Goal: Task Accomplishment & Management: Manage account settings

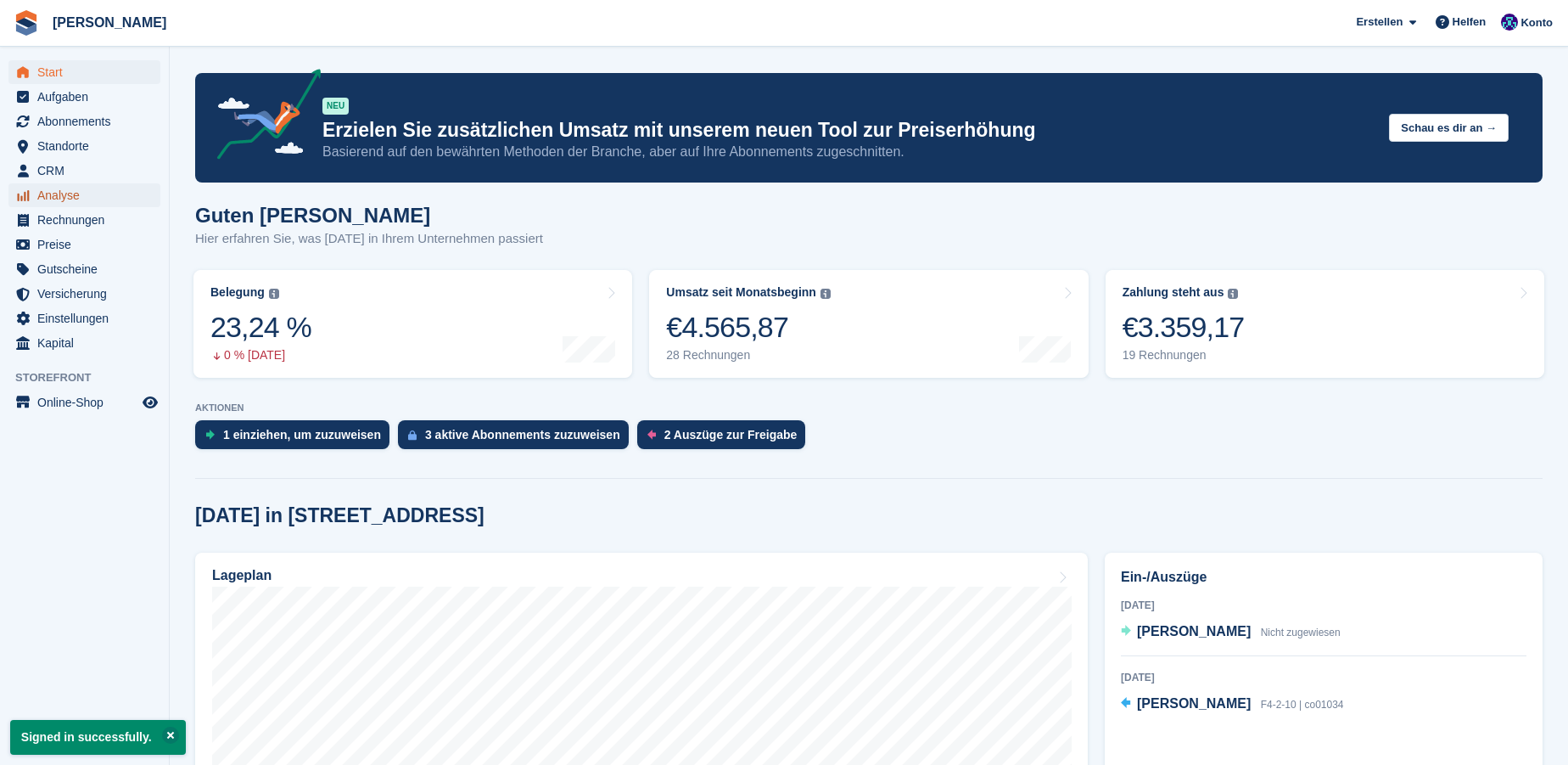
click at [63, 198] on span "Analyse" at bounding box center [88, 195] width 102 height 24
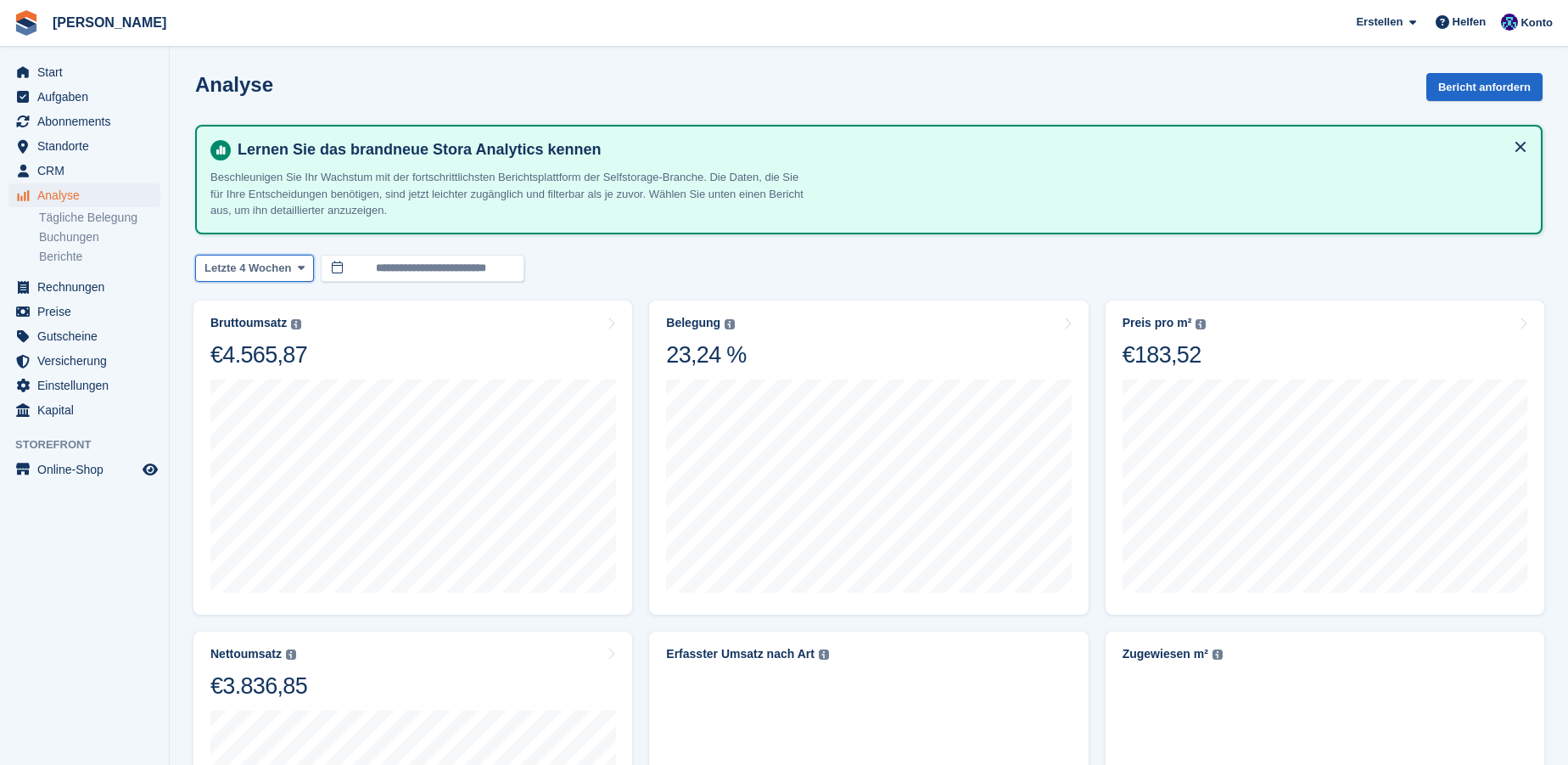
click at [295, 268] on span at bounding box center [302, 268] width 14 height 14
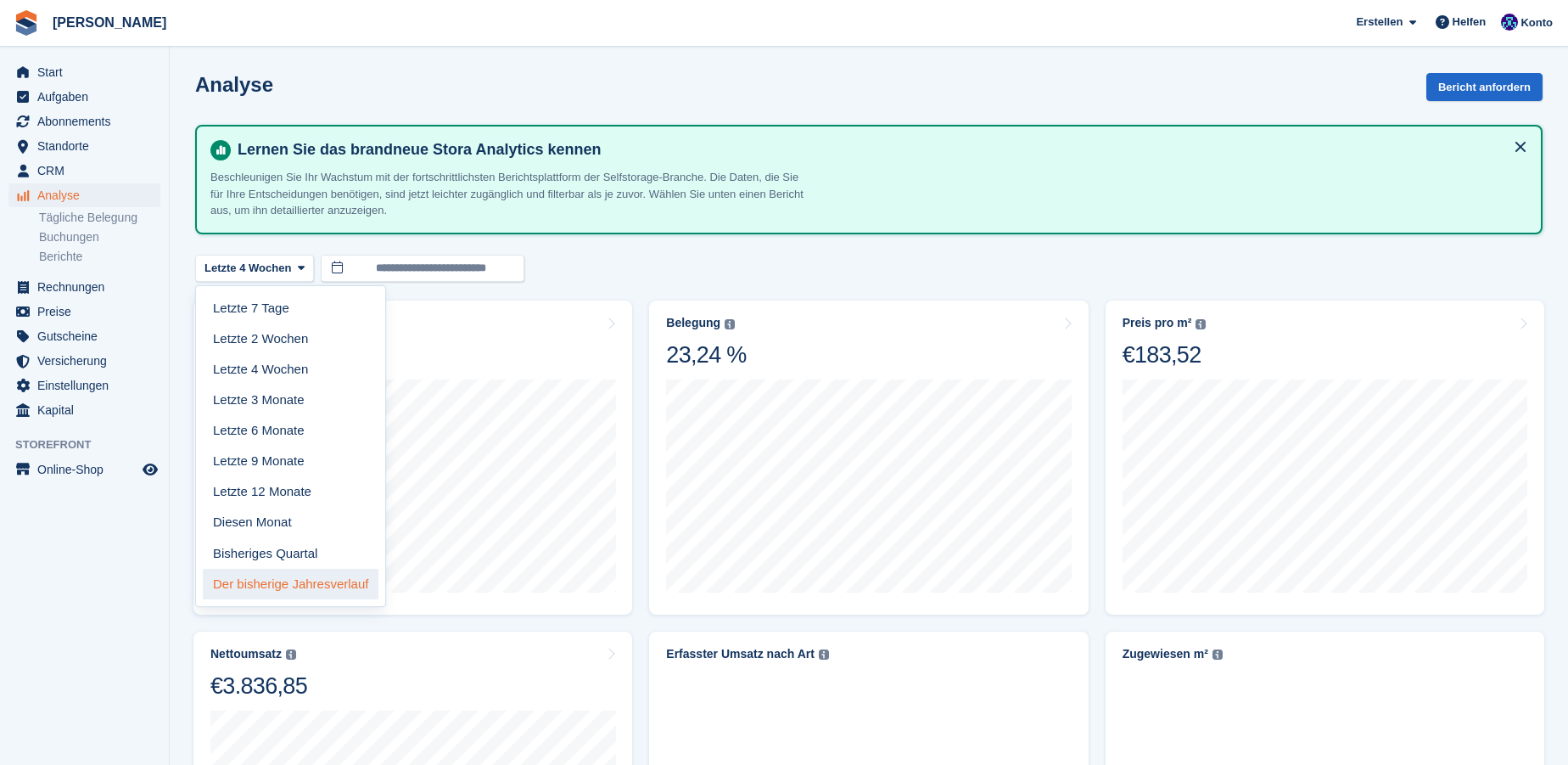
click at [305, 574] on link "Der bisherige Jahresverlauf" at bounding box center [291, 584] width 176 height 31
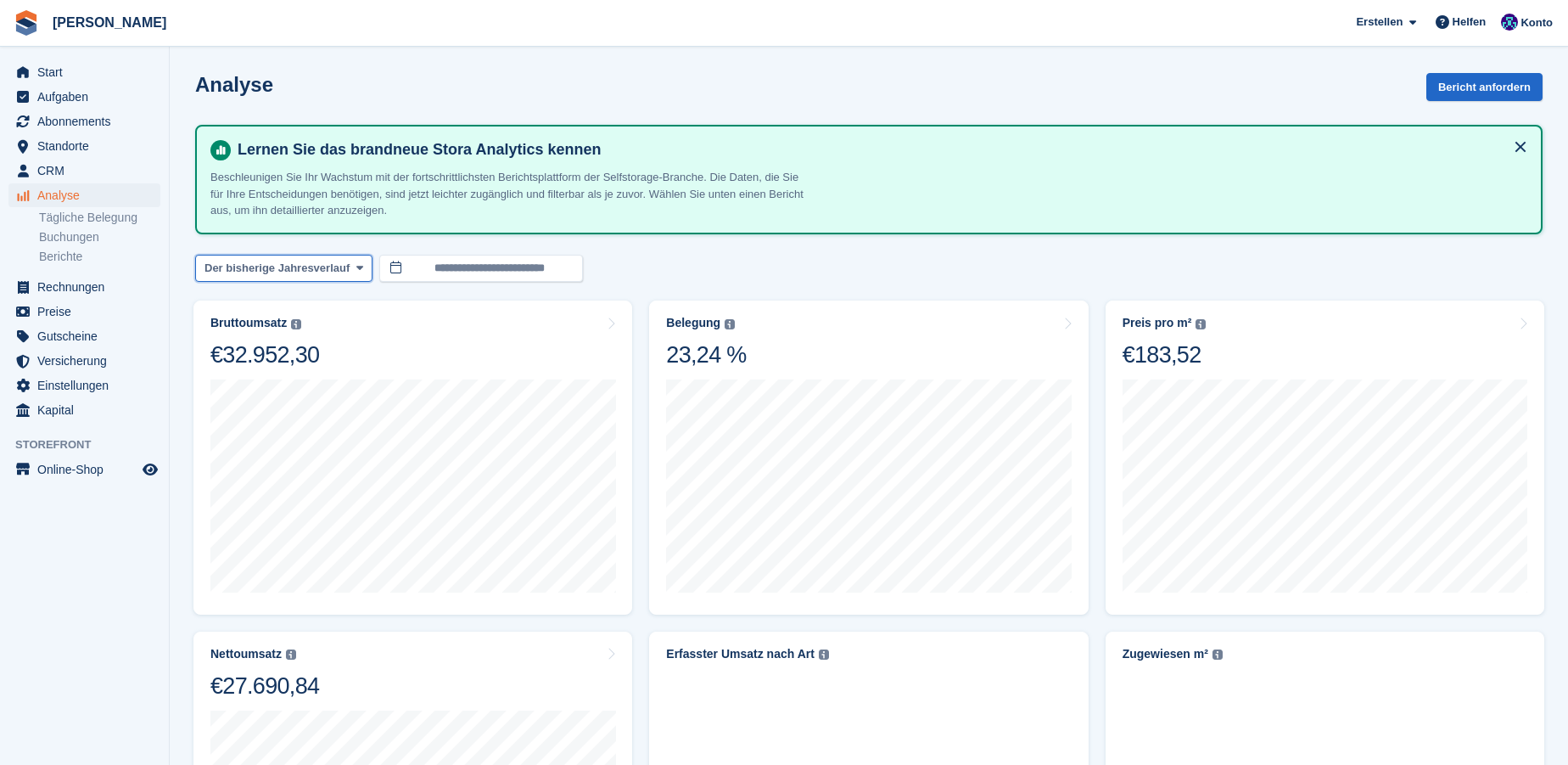
click at [357, 264] on icon at bounding box center [360, 267] width 7 height 11
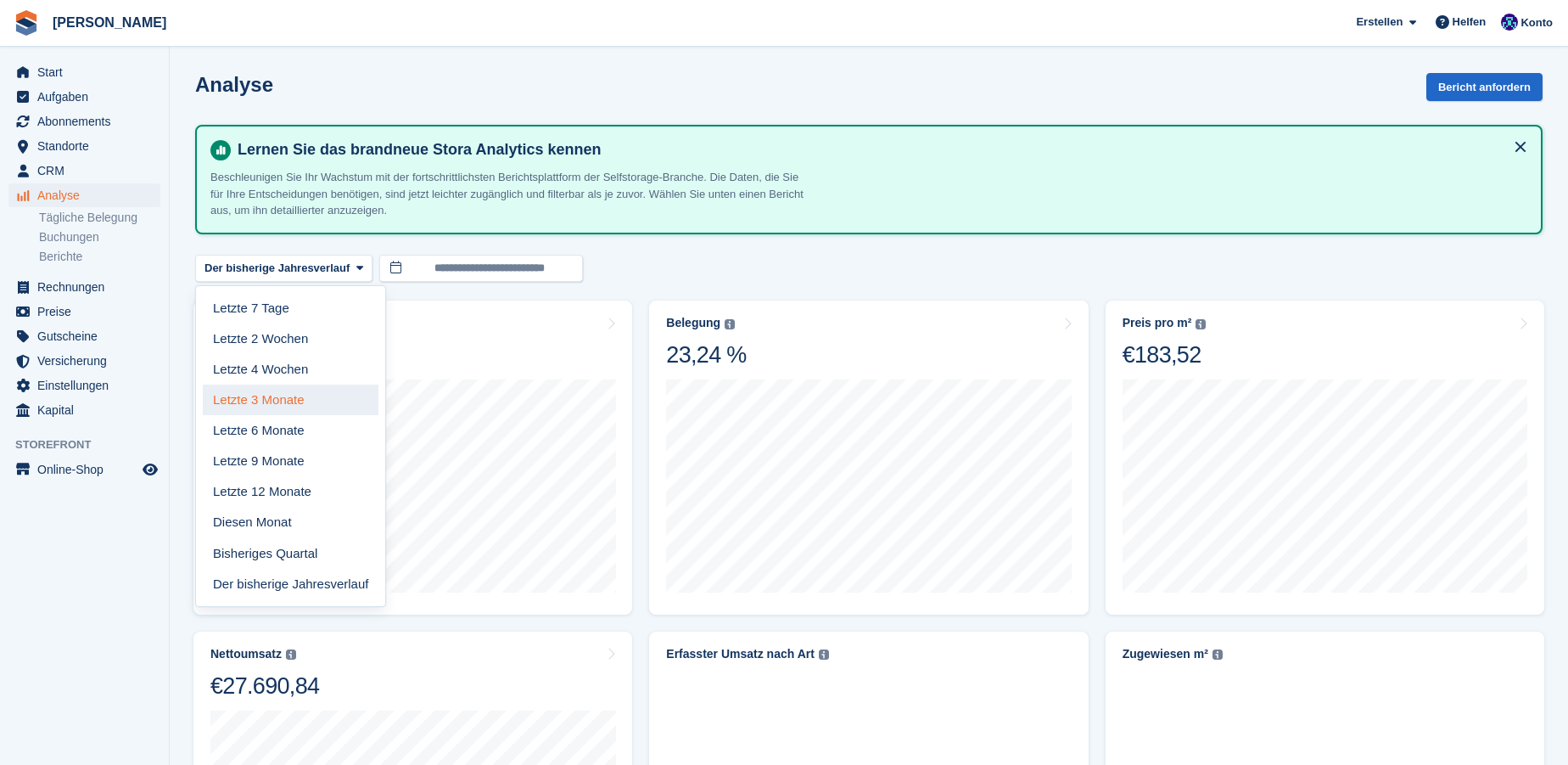
click at [287, 394] on link "Letzte 3 Monate" at bounding box center [291, 400] width 176 height 31
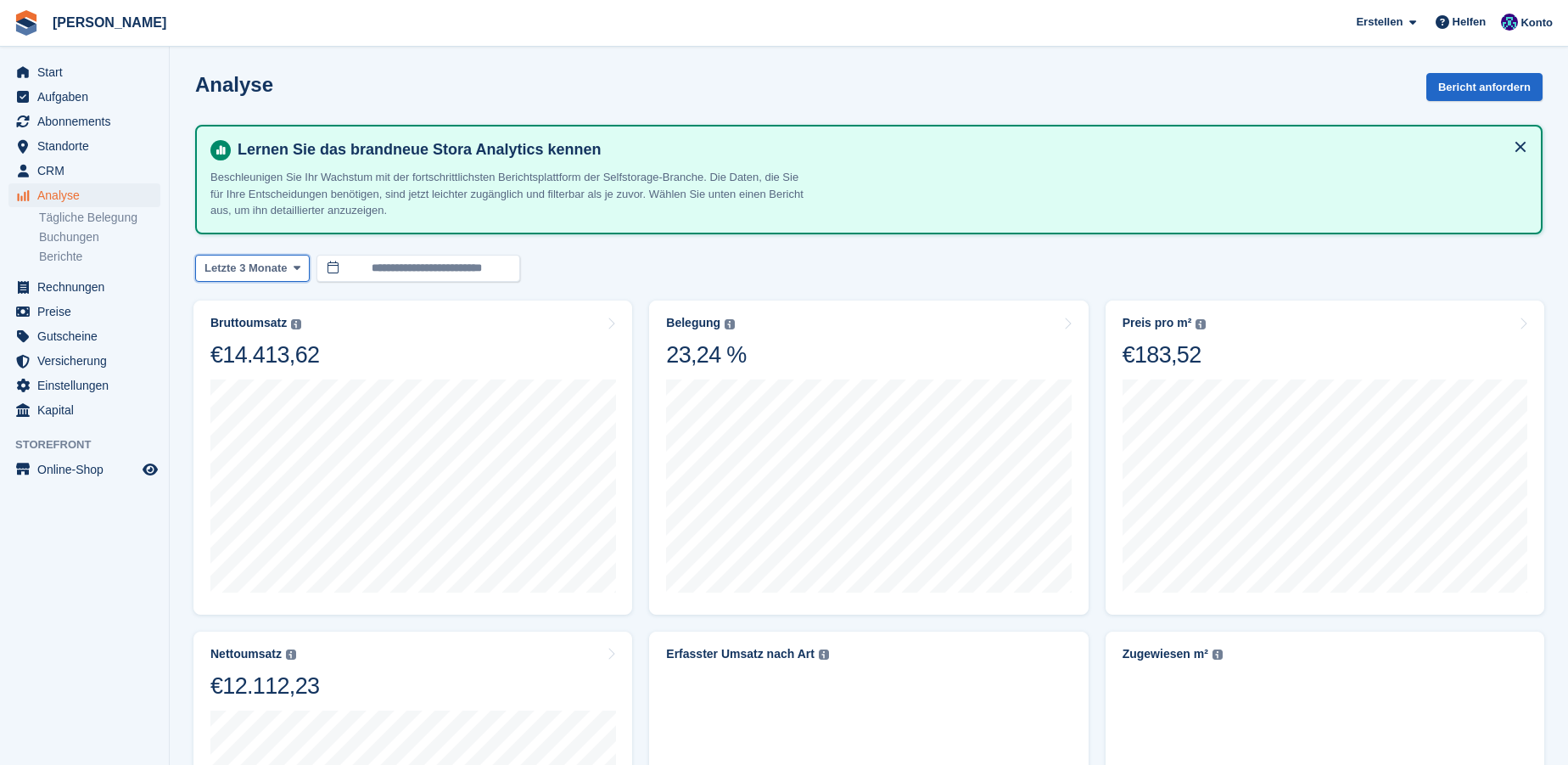
click at [301, 271] on span at bounding box center [297, 268] width 14 height 14
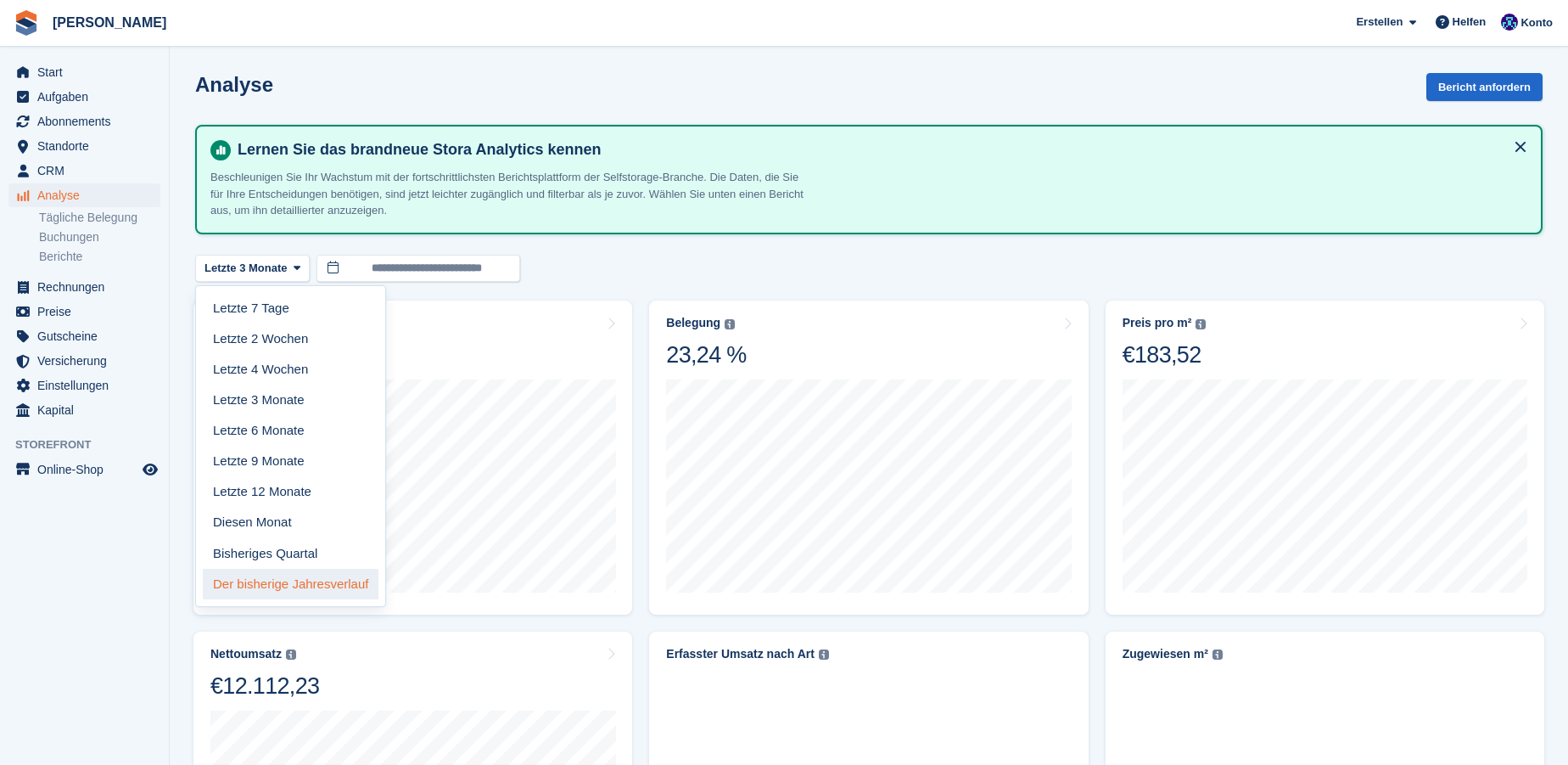
click at [281, 580] on link "Der bisherige Jahresverlauf" at bounding box center [291, 584] width 176 height 31
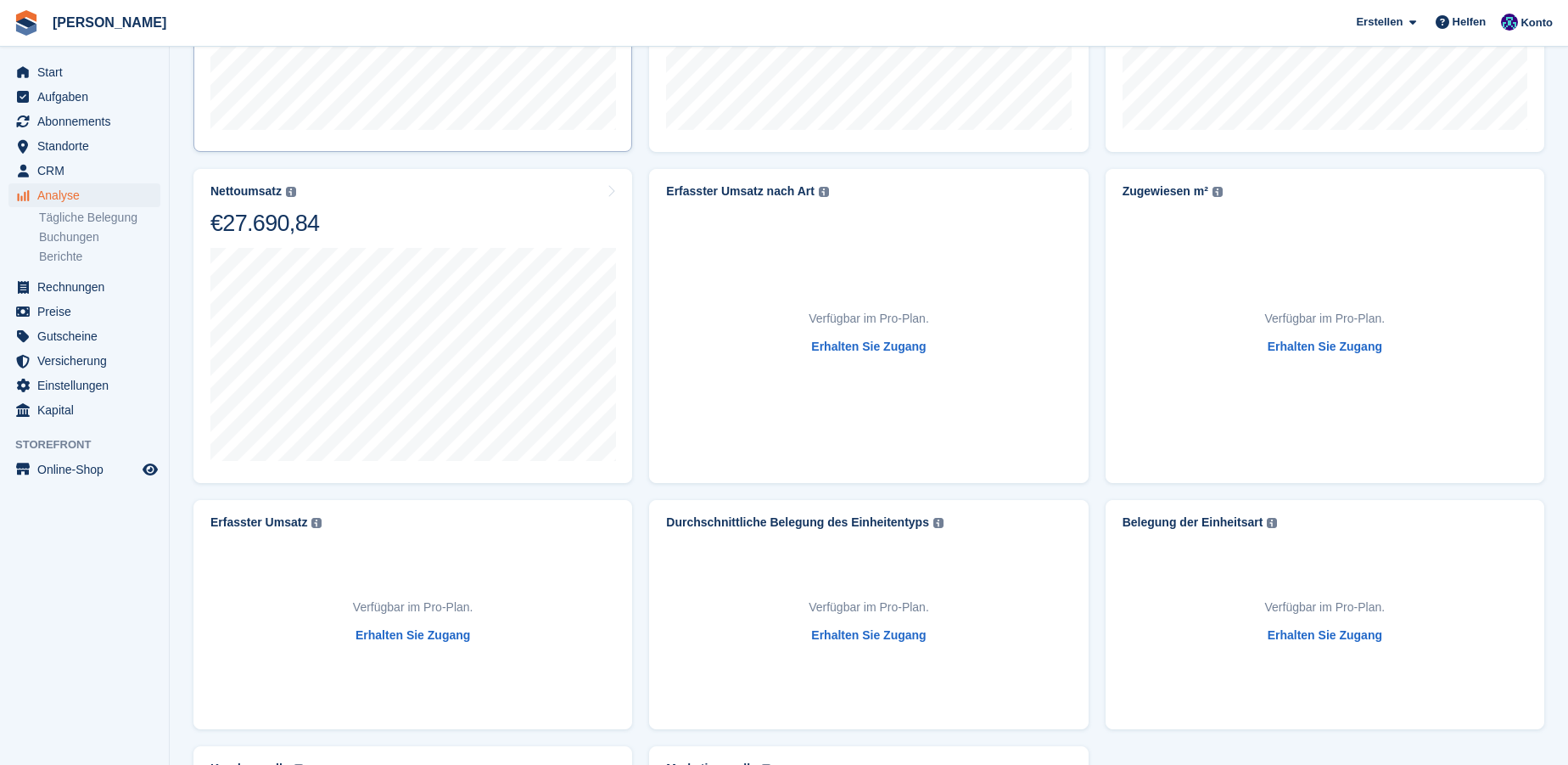
scroll to position [694, 0]
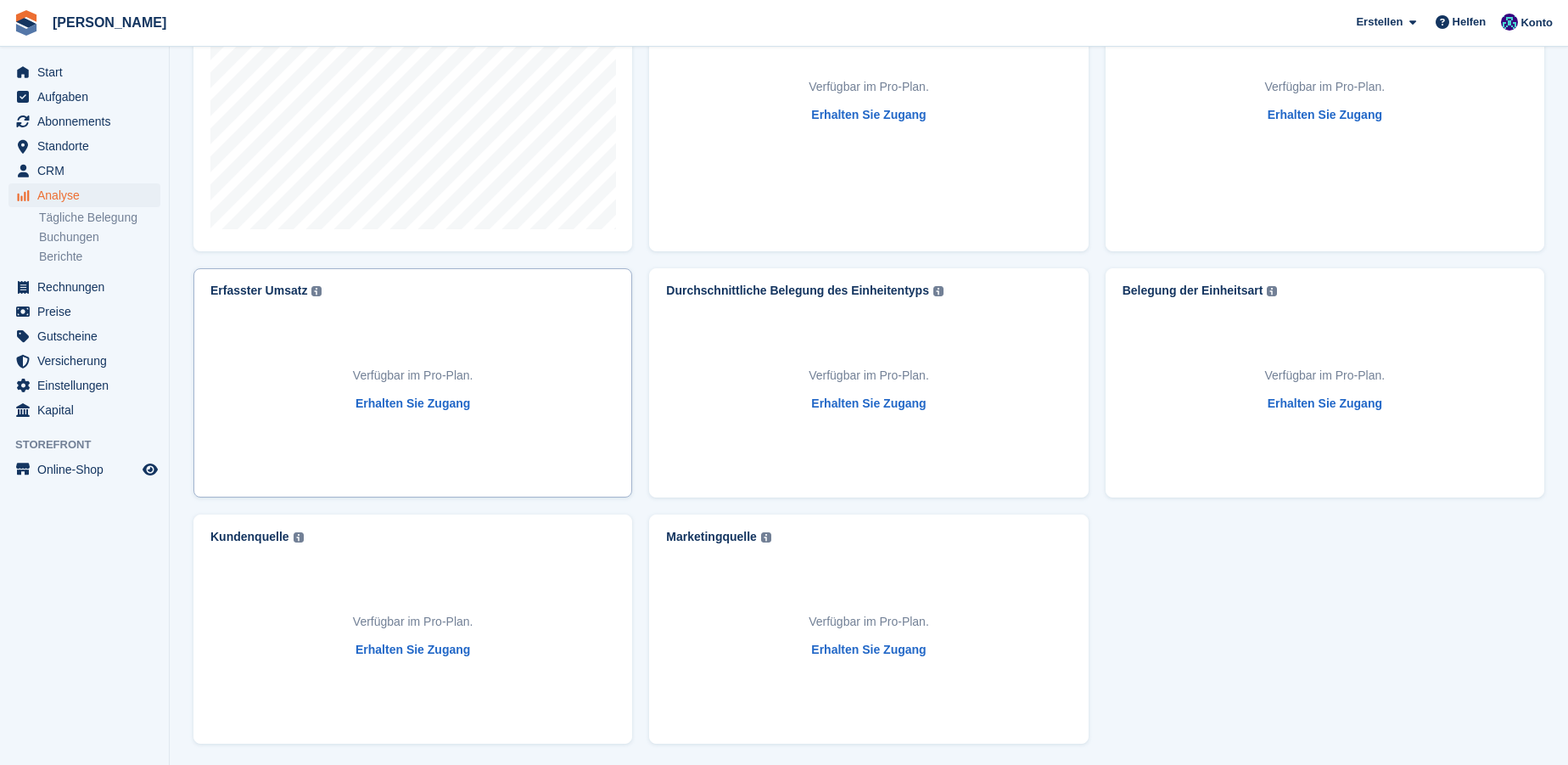
click at [272, 351] on div "Verfügbar im Pro-Plan. Erhalten Sie Zugang" at bounding box center [413, 390] width 405 height 185
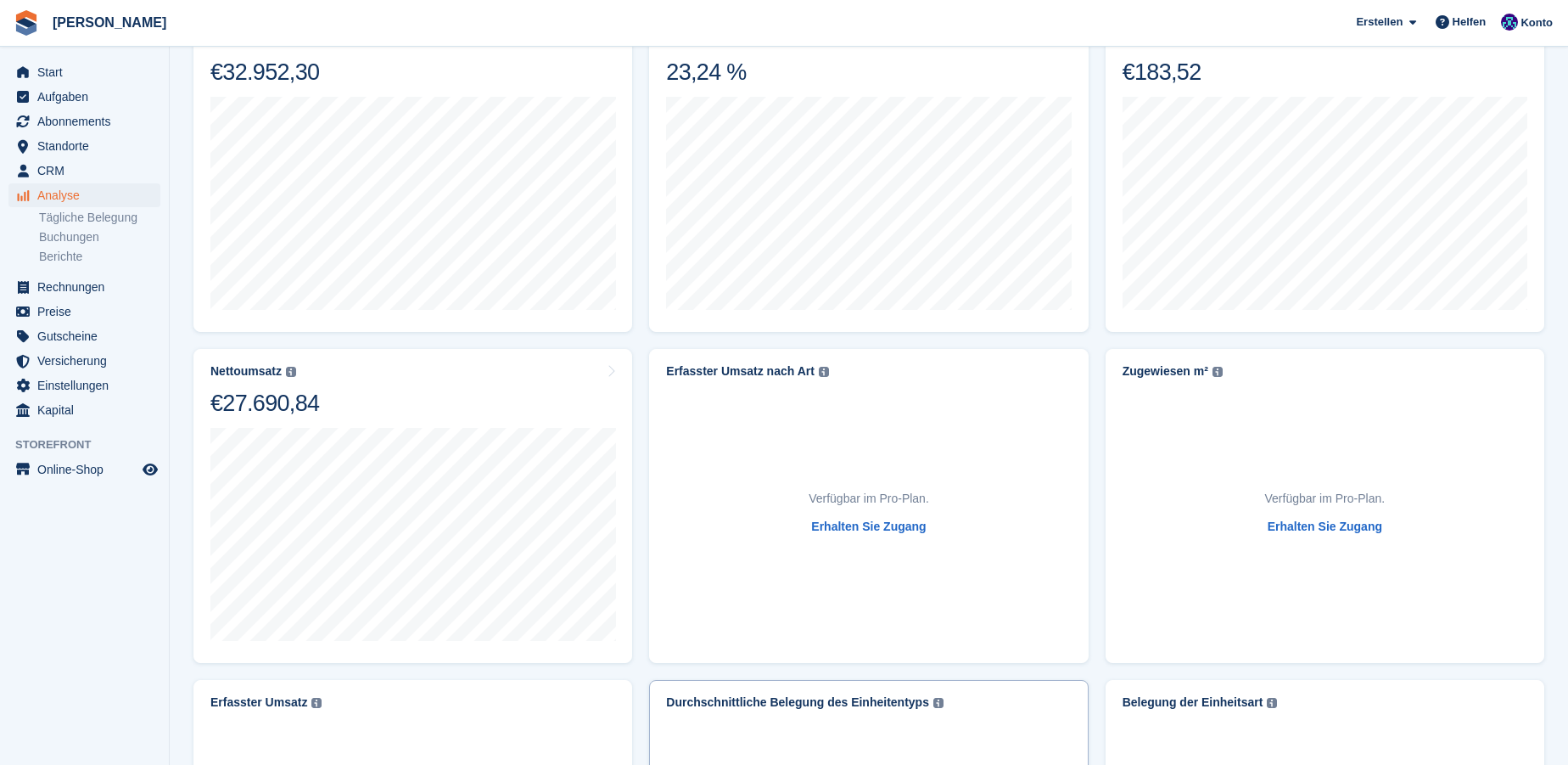
scroll to position [0, 0]
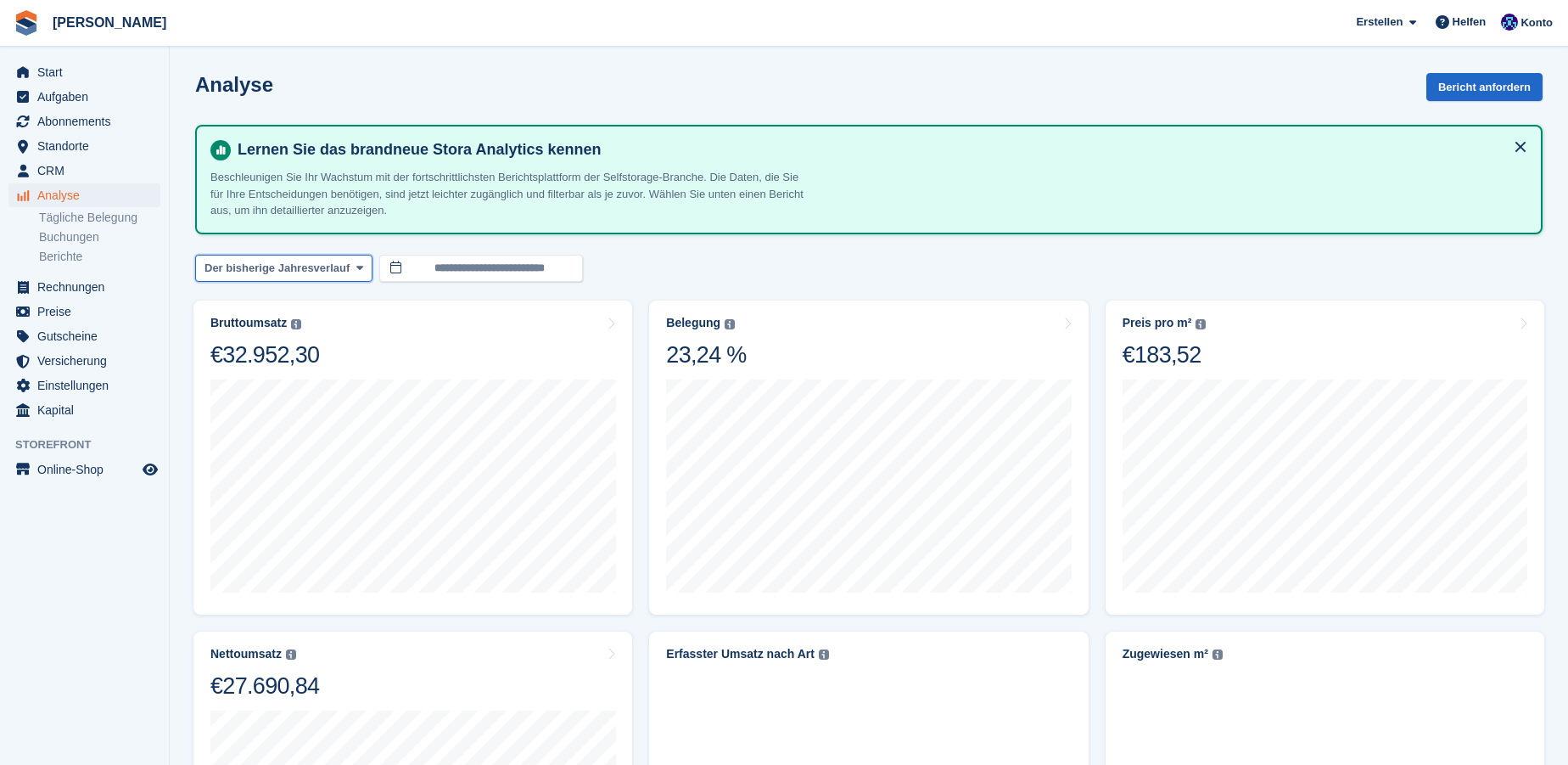
click at [357, 264] on icon at bounding box center [360, 267] width 7 height 11
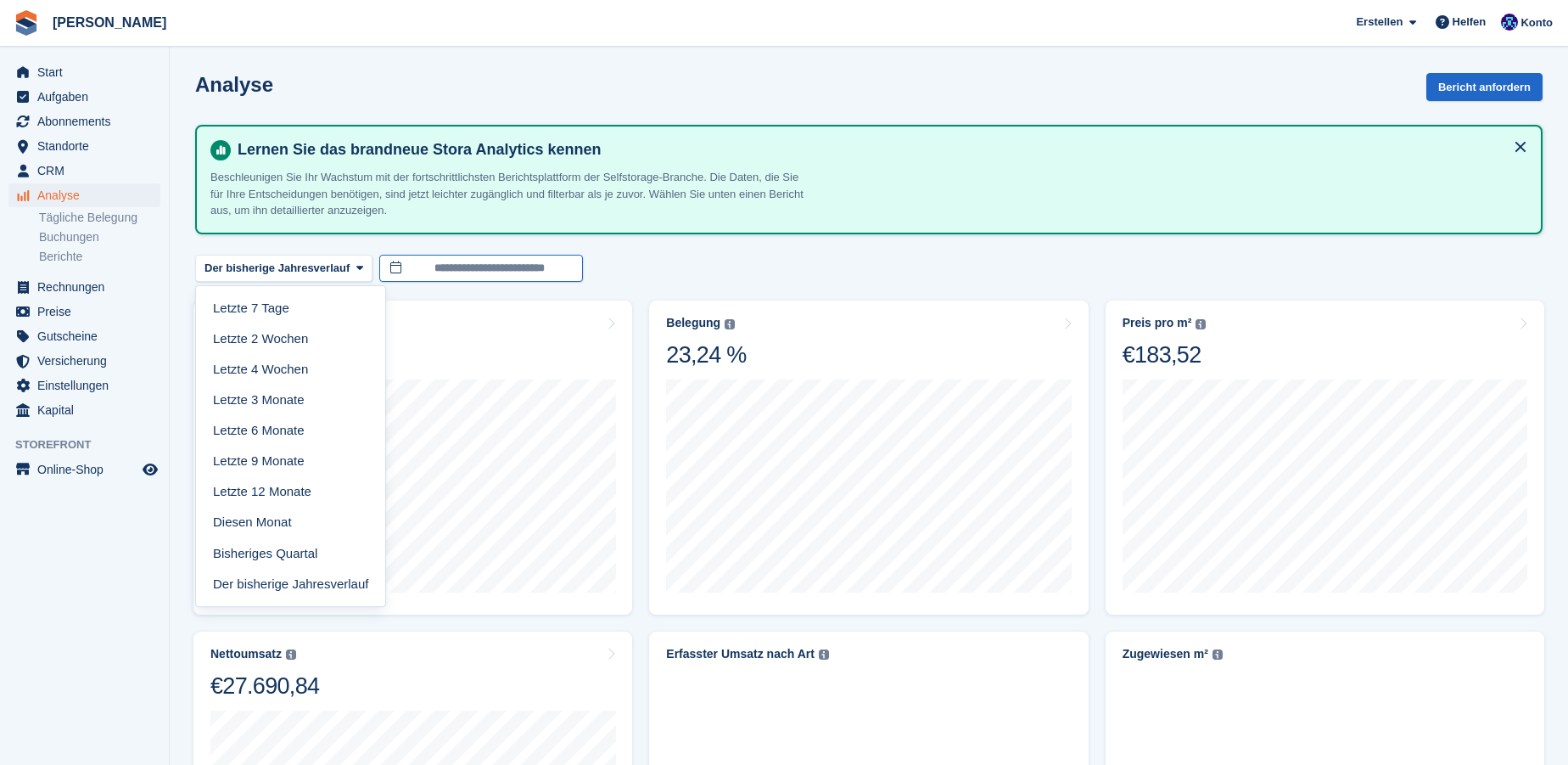
click at [515, 269] on input "**********" at bounding box center [480, 268] width 204 height 28
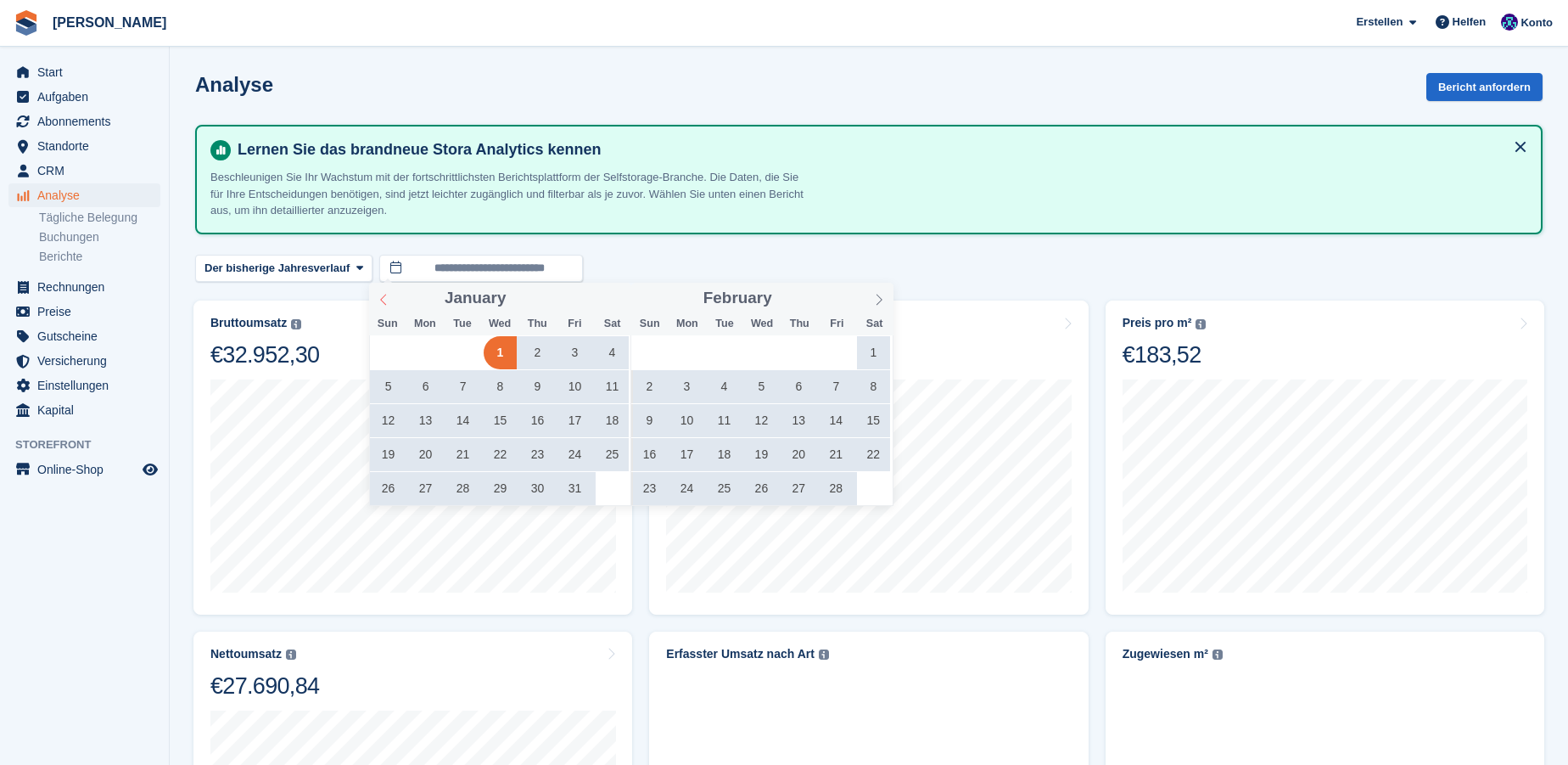
click at [381, 301] on icon at bounding box center [384, 300] width 12 height 12
type input "****"
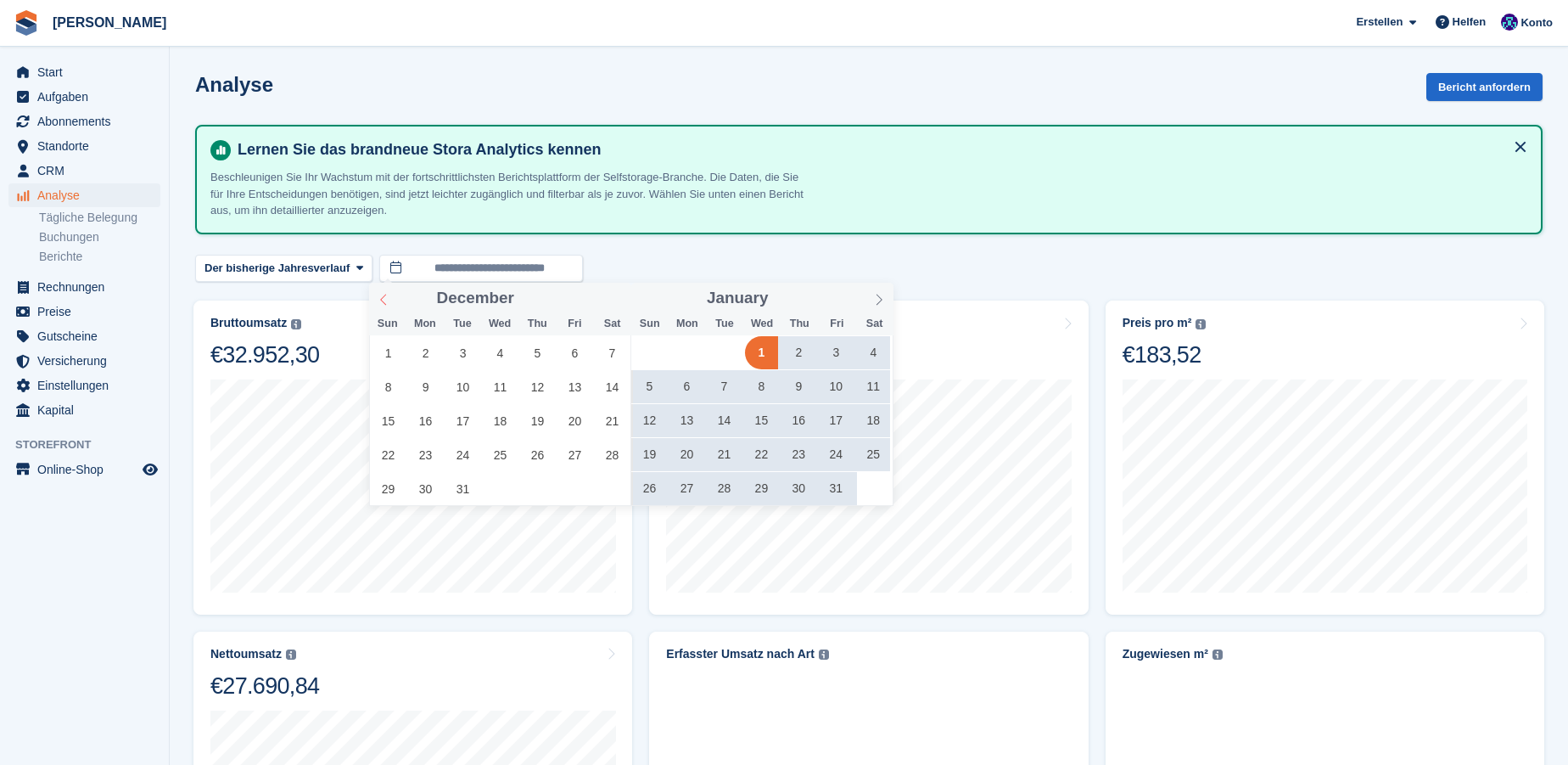
click at [381, 301] on icon at bounding box center [384, 300] width 12 height 12
type input "****"
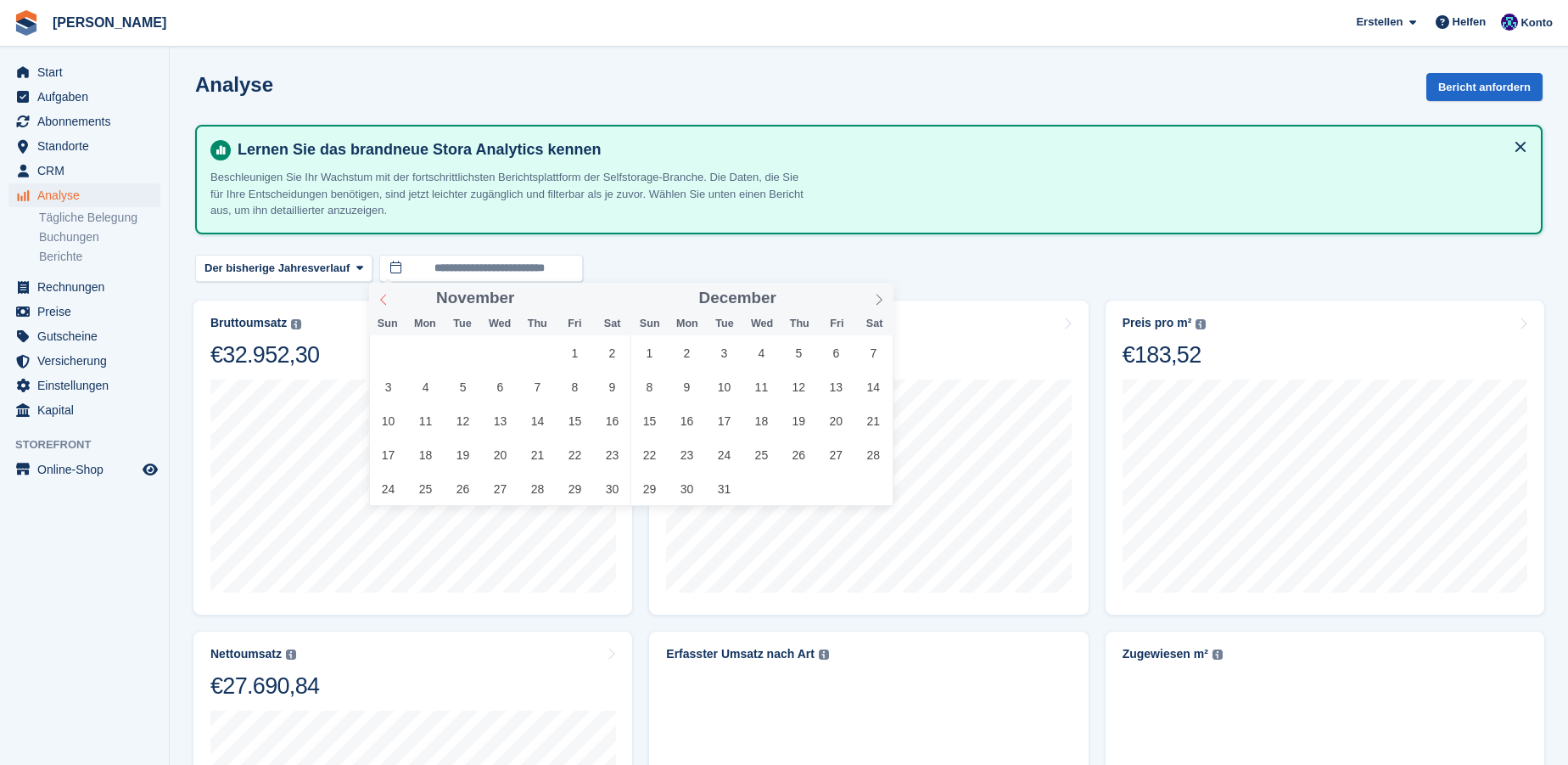
click at [381, 301] on icon at bounding box center [384, 300] width 12 height 12
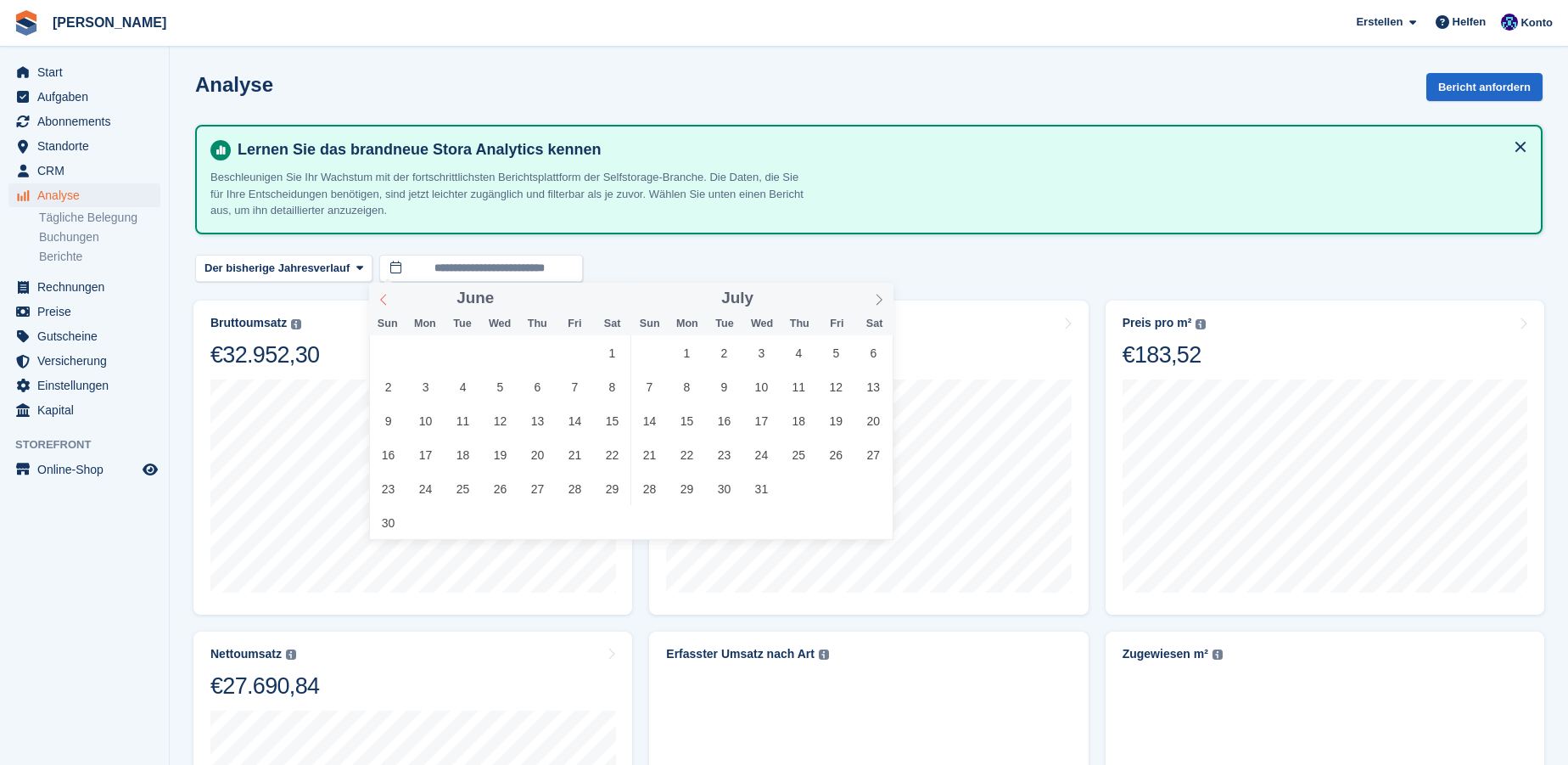
click at [381, 301] on icon at bounding box center [384, 300] width 12 height 12
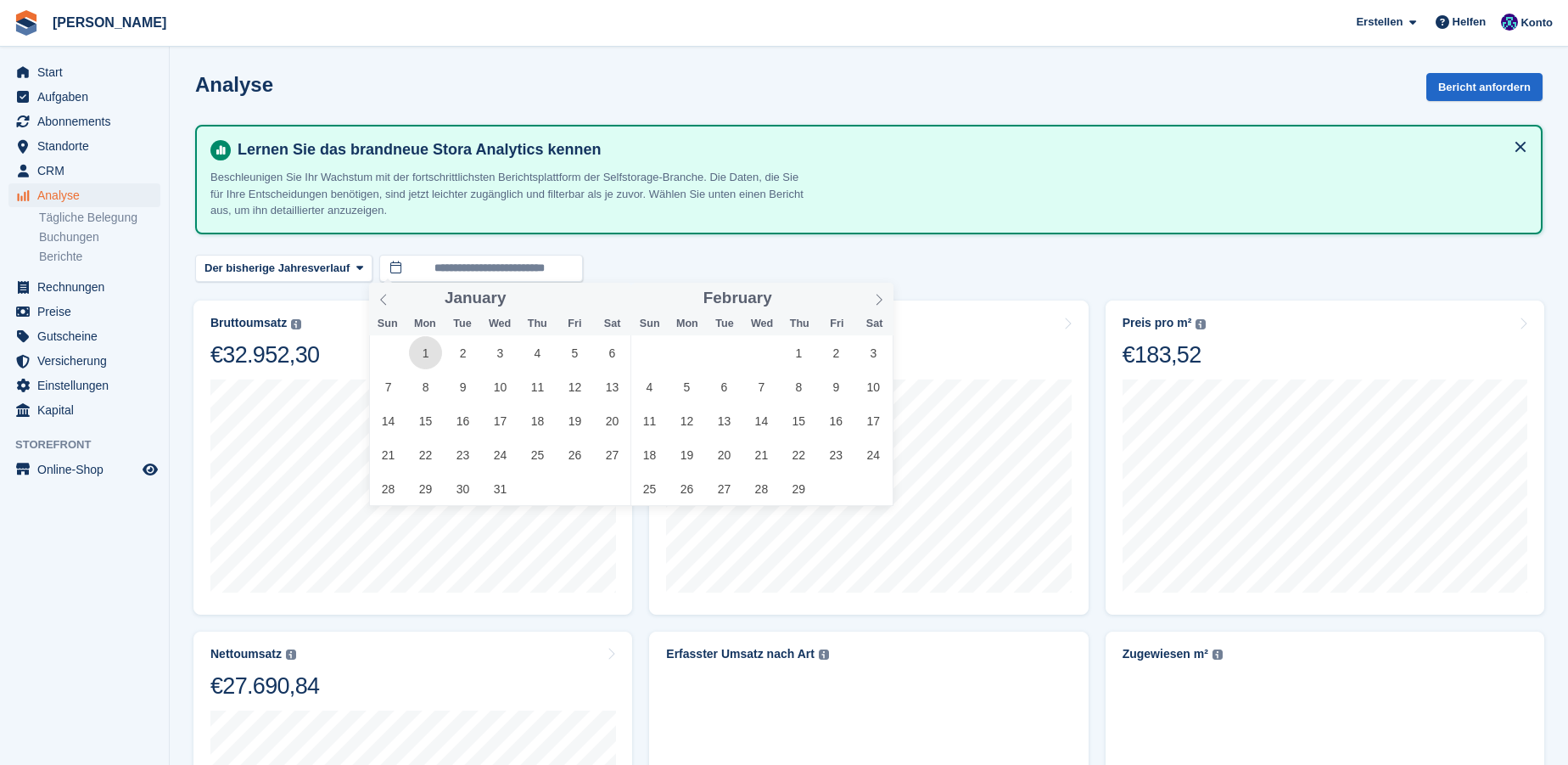
click at [425, 350] on span "1" at bounding box center [425, 353] width 33 height 33
click at [878, 303] on icon at bounding box center [879, 300] width 12 height 12
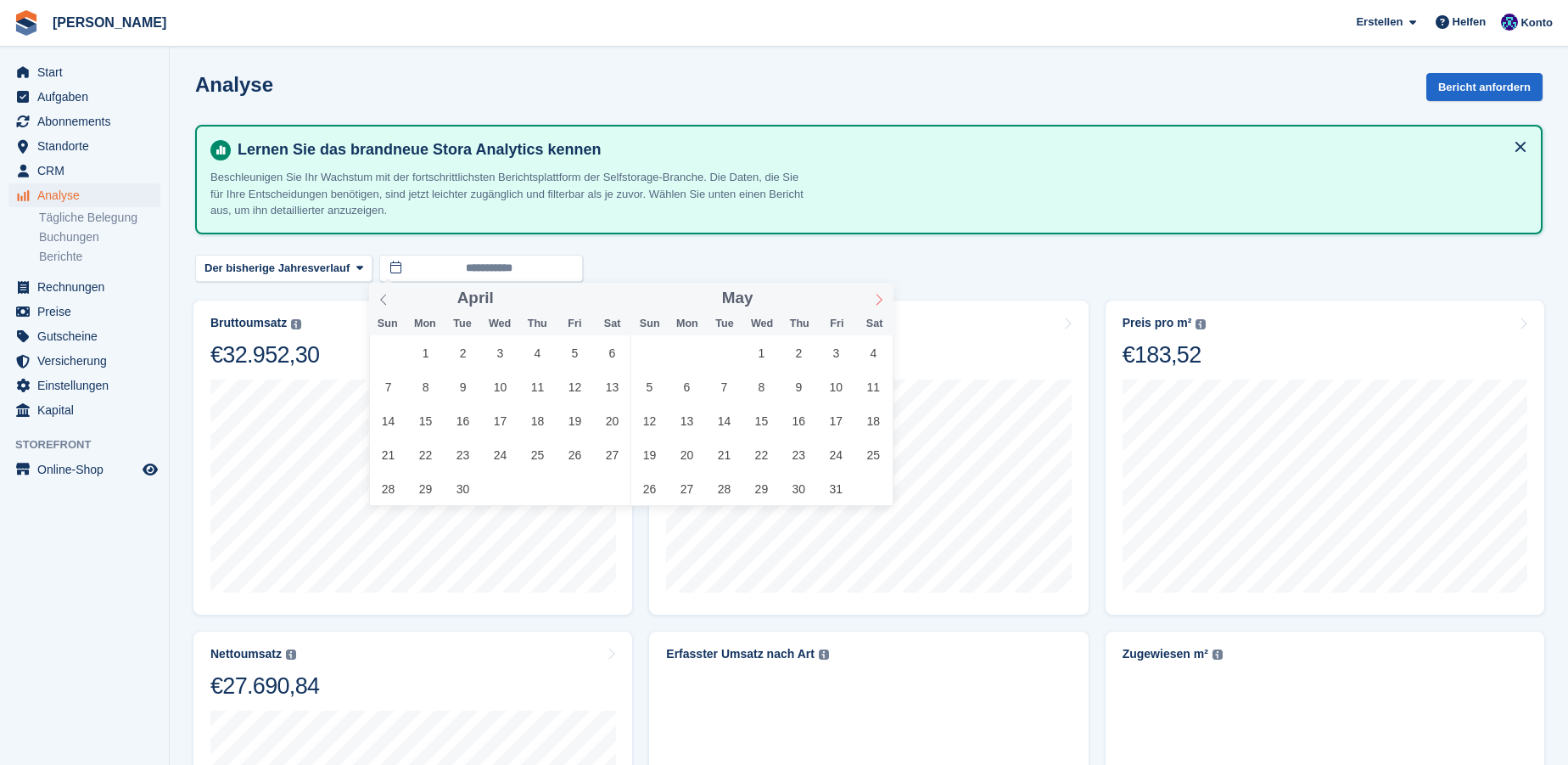
click at [878, 303] on icon at bounding box center [879, 300] width 12 height 12
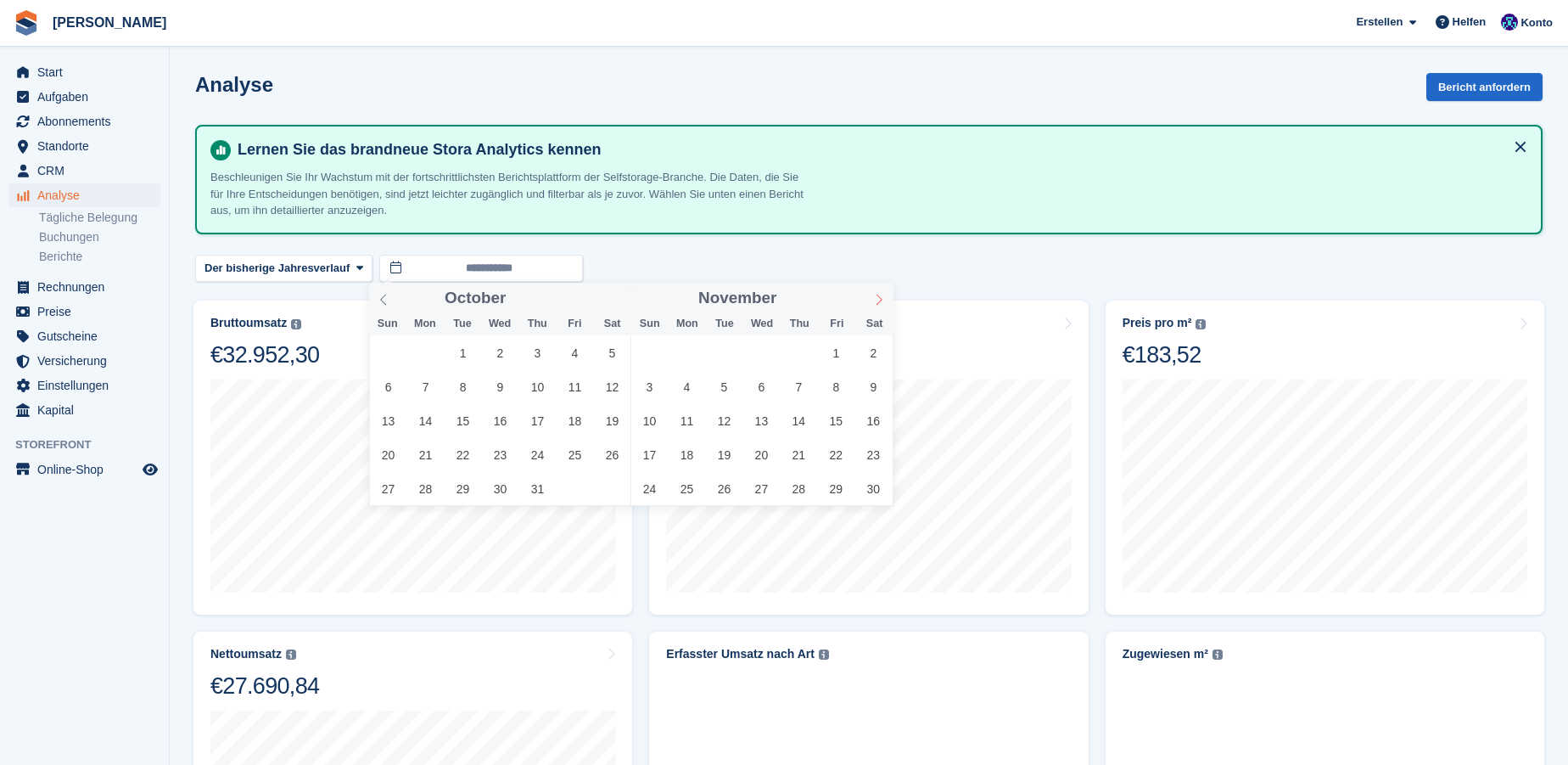
click at [878, 303] on icon at bounding box center [879, 300] width 12 height 12
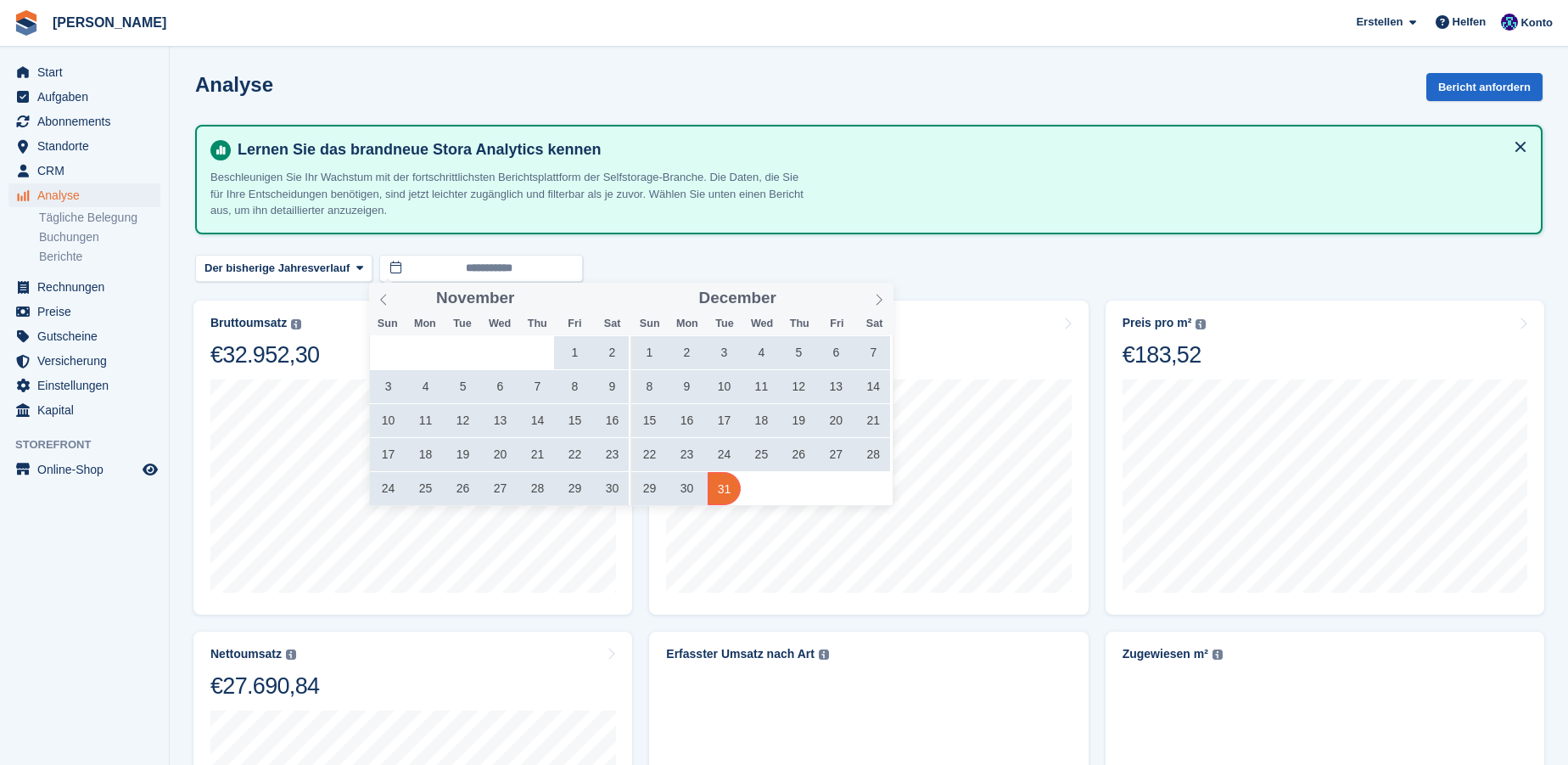
click at [731, 492] on span "31" at bounding box center [724, 488] width 33 height 33
type input "**********"
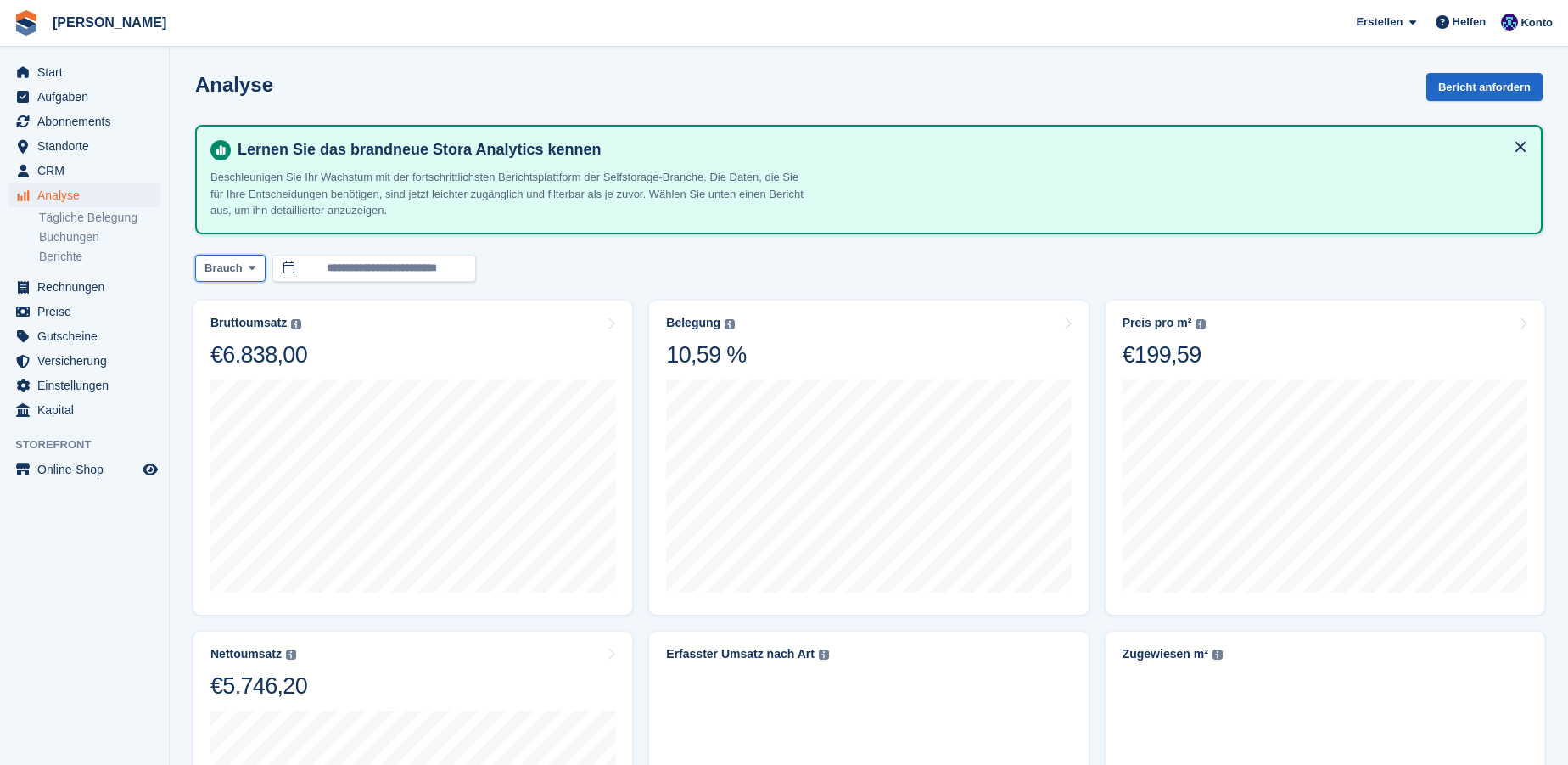
click at [248, 270] on icon at bounding box center [251, 267] width 7 height 11
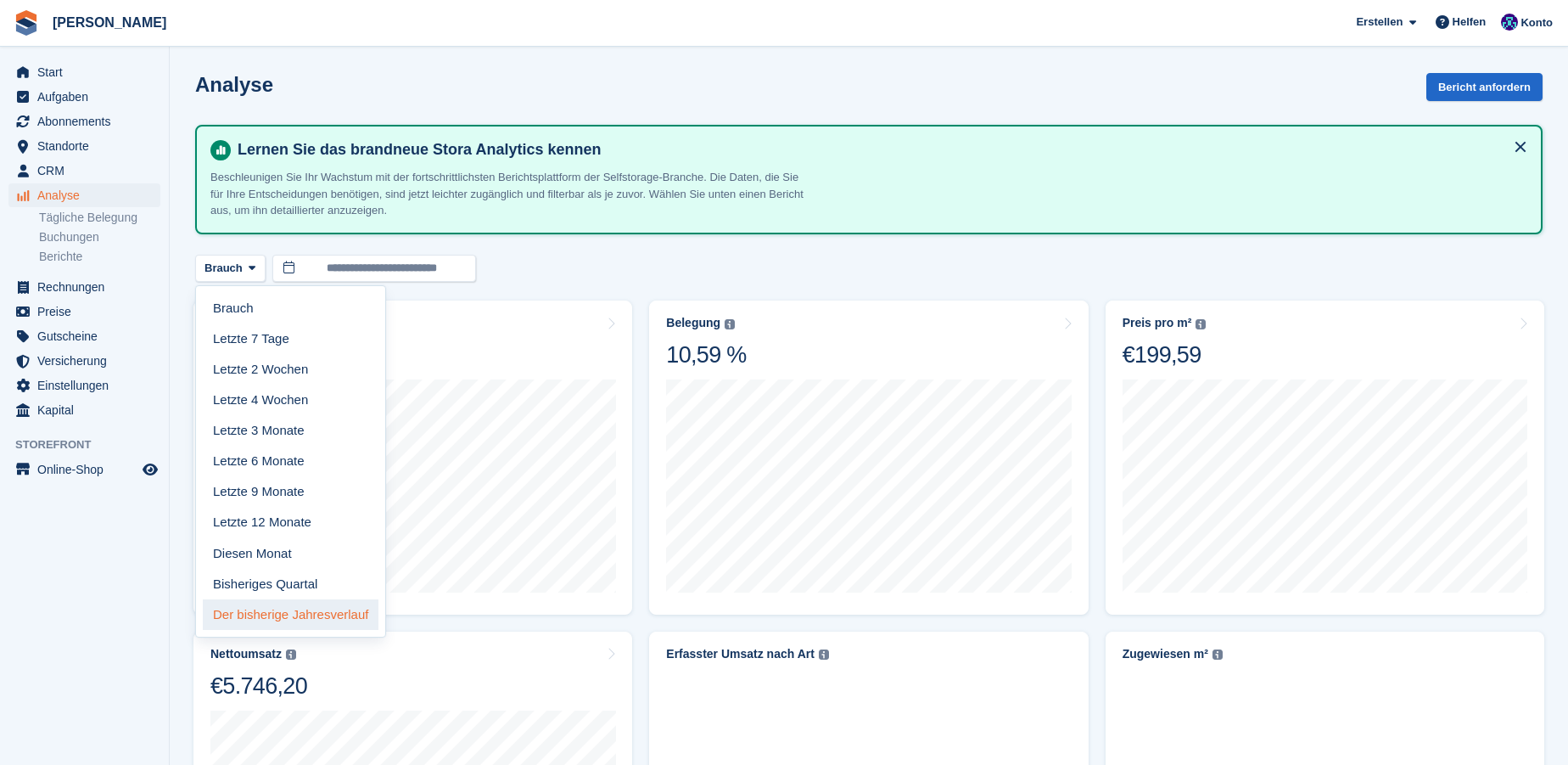
click at [294, 604] on link "Der bisherige Jahresverlauf" at bounding box center [291, 615] width 176 height 31
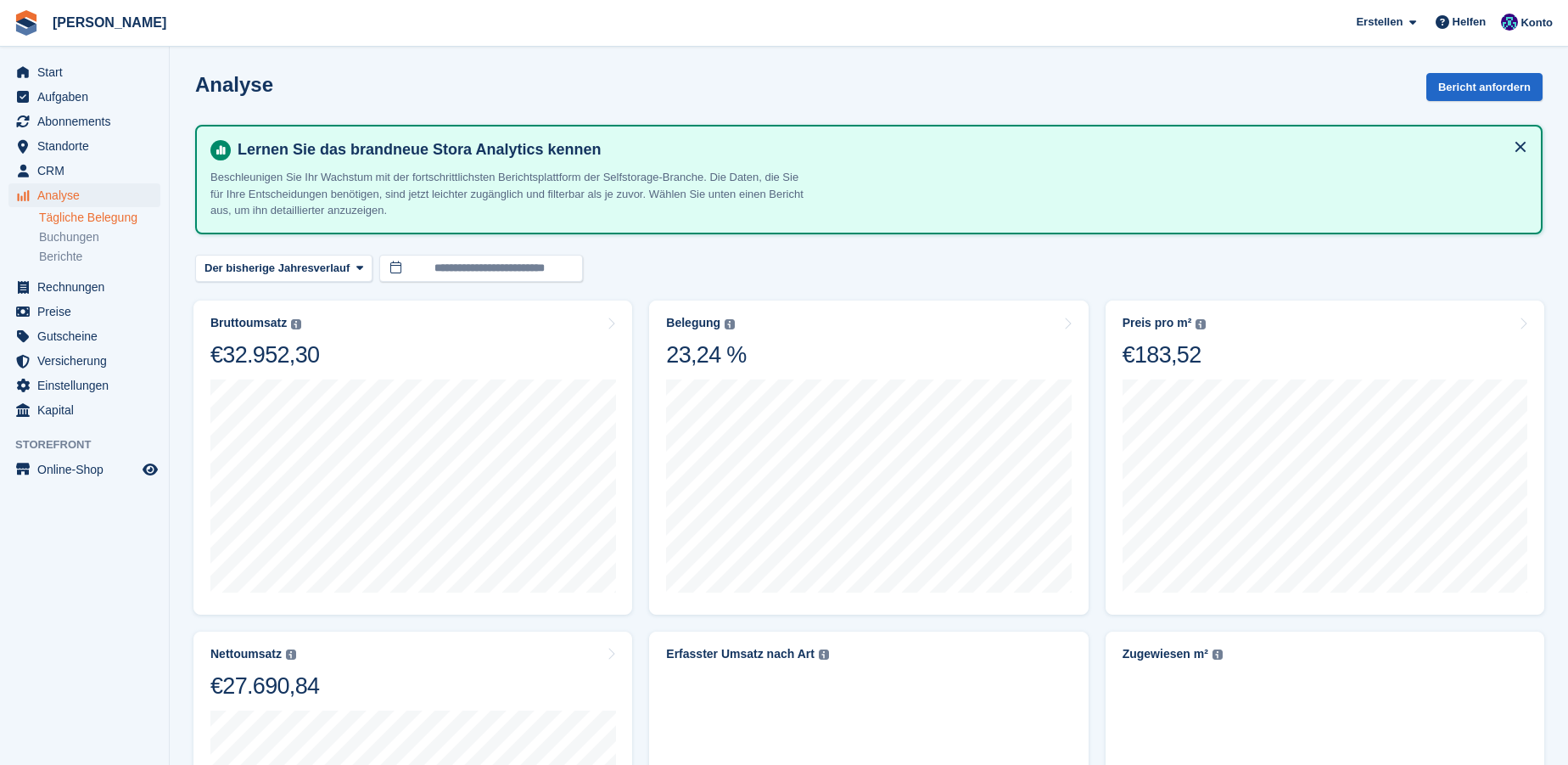
click at [110, 216] on link "Tägliche Belegung" at bounding box center [100, 218] width 122 height 16
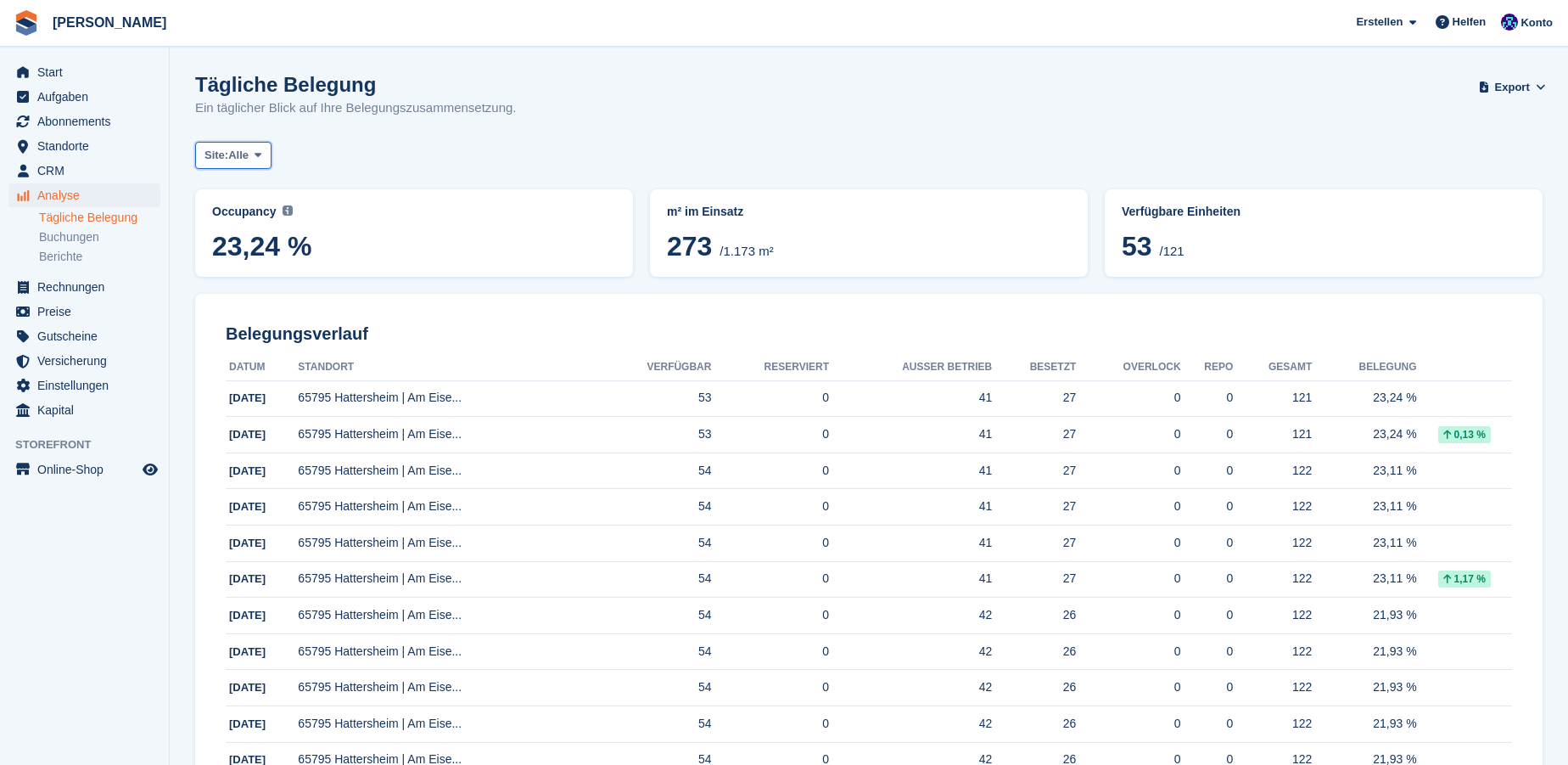
click at [260, 162] on span at bounding box center [258, 156] width 14 height 14
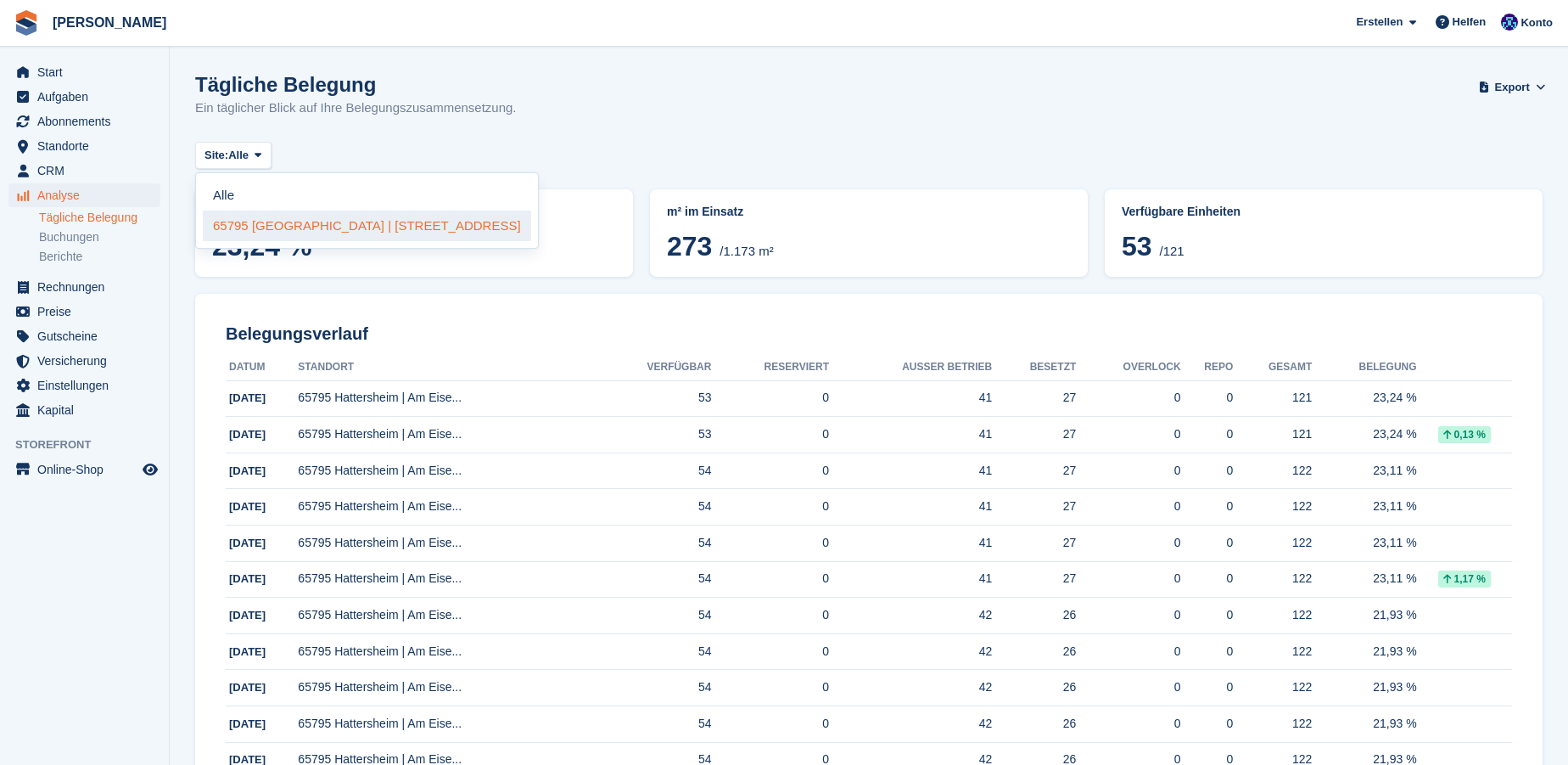
click at [268, 221] on link "65795 [GEOGRAPHIC_DATA] | [STREET_ADDRESS]" at bounding box center [367, 226] width 329 height 31
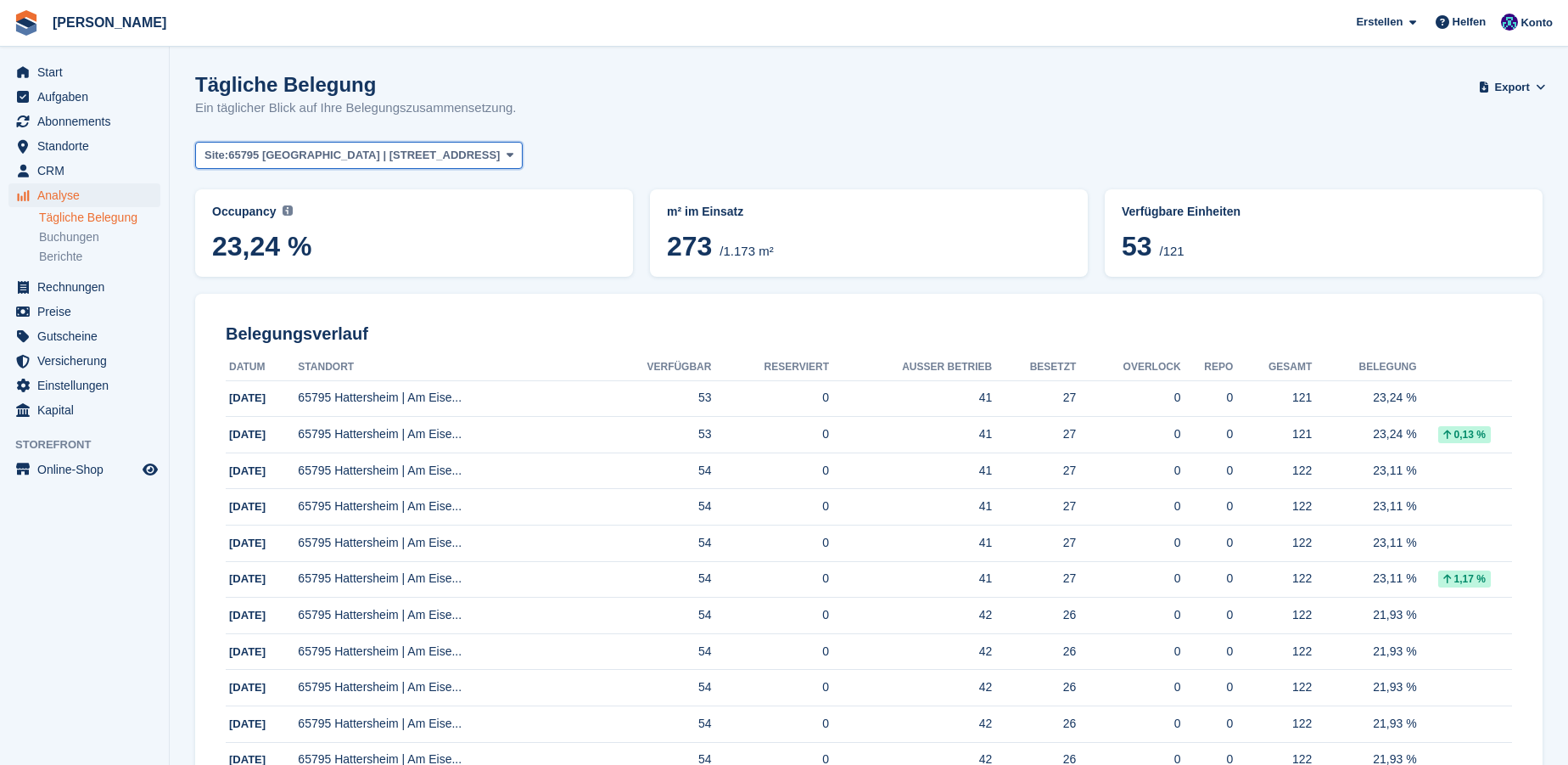
click at [276, 156] on span "65795 [GEOGRAPHIC_DATA] | [STREET_ADDRESS]" at bounding box center [363, 156] width 272 height 17
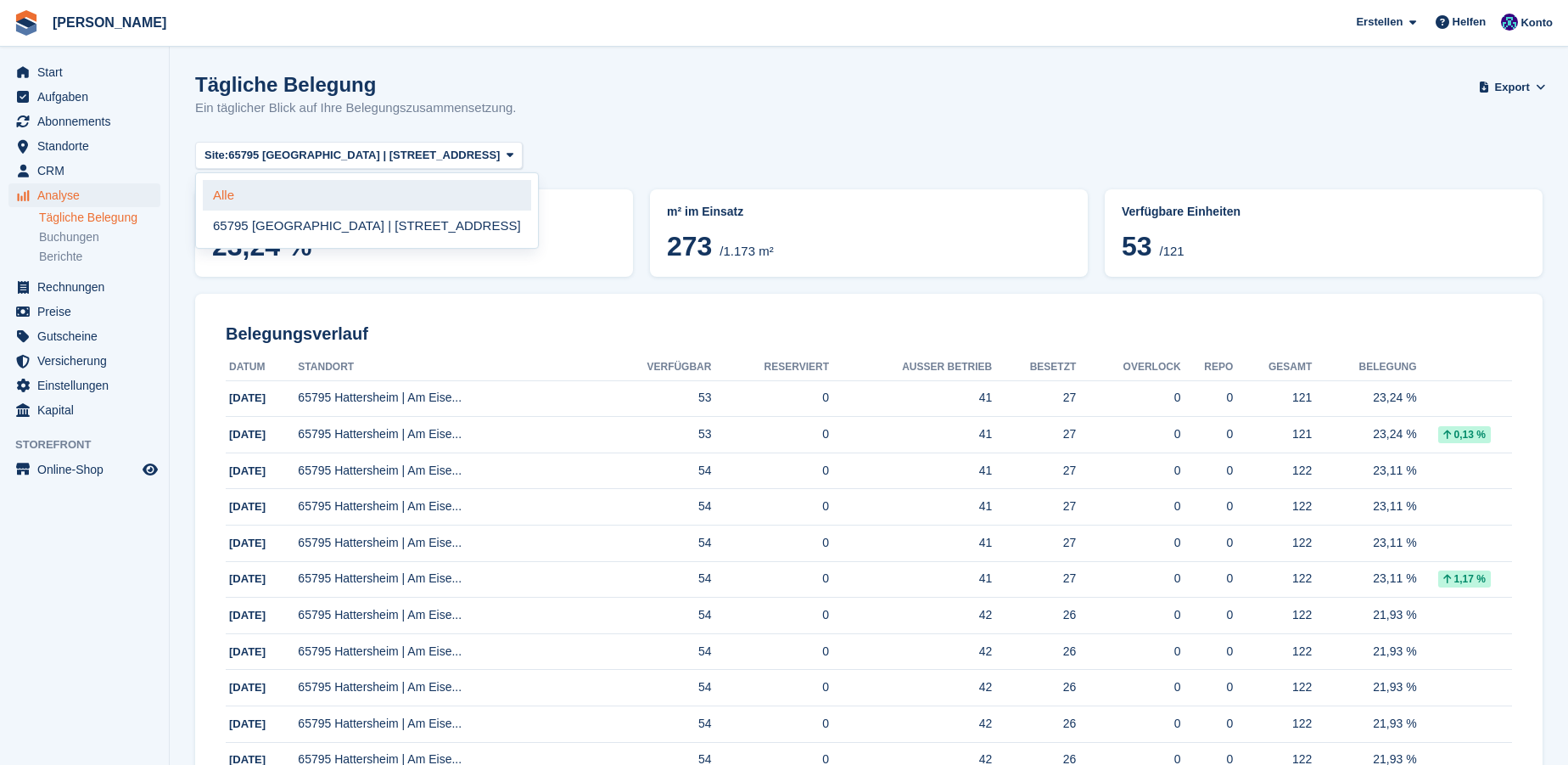
click at [263, 191] on link "Alle" at bounding box center [367, 195] width 329 height 31
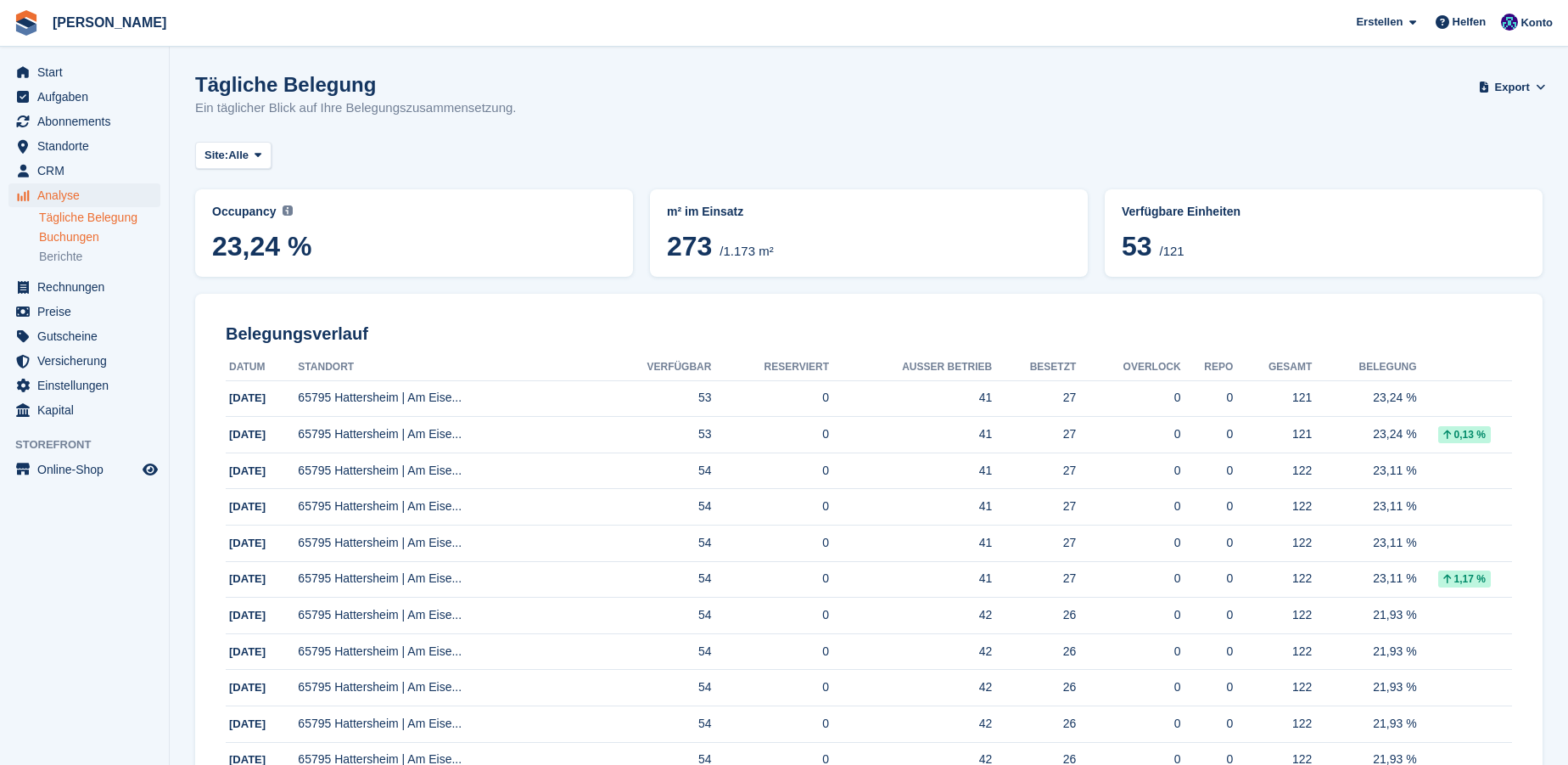
click at [54, 237] on link "Buchungen" at bounding box center [100, 237] width 122 height 16
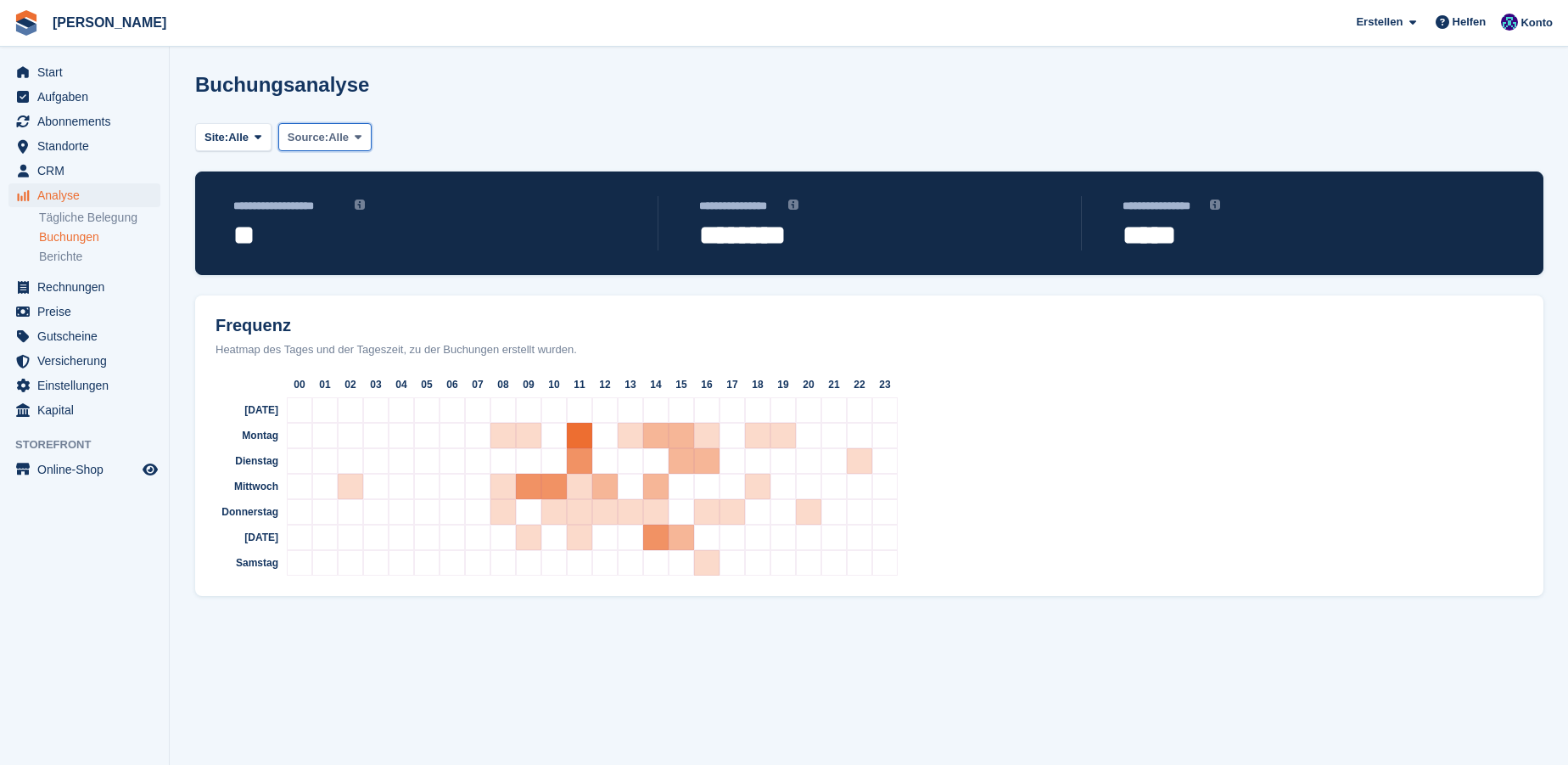
click at [346, 137] on span "Alle" at bounding box center [338, 137] width 20 height 17
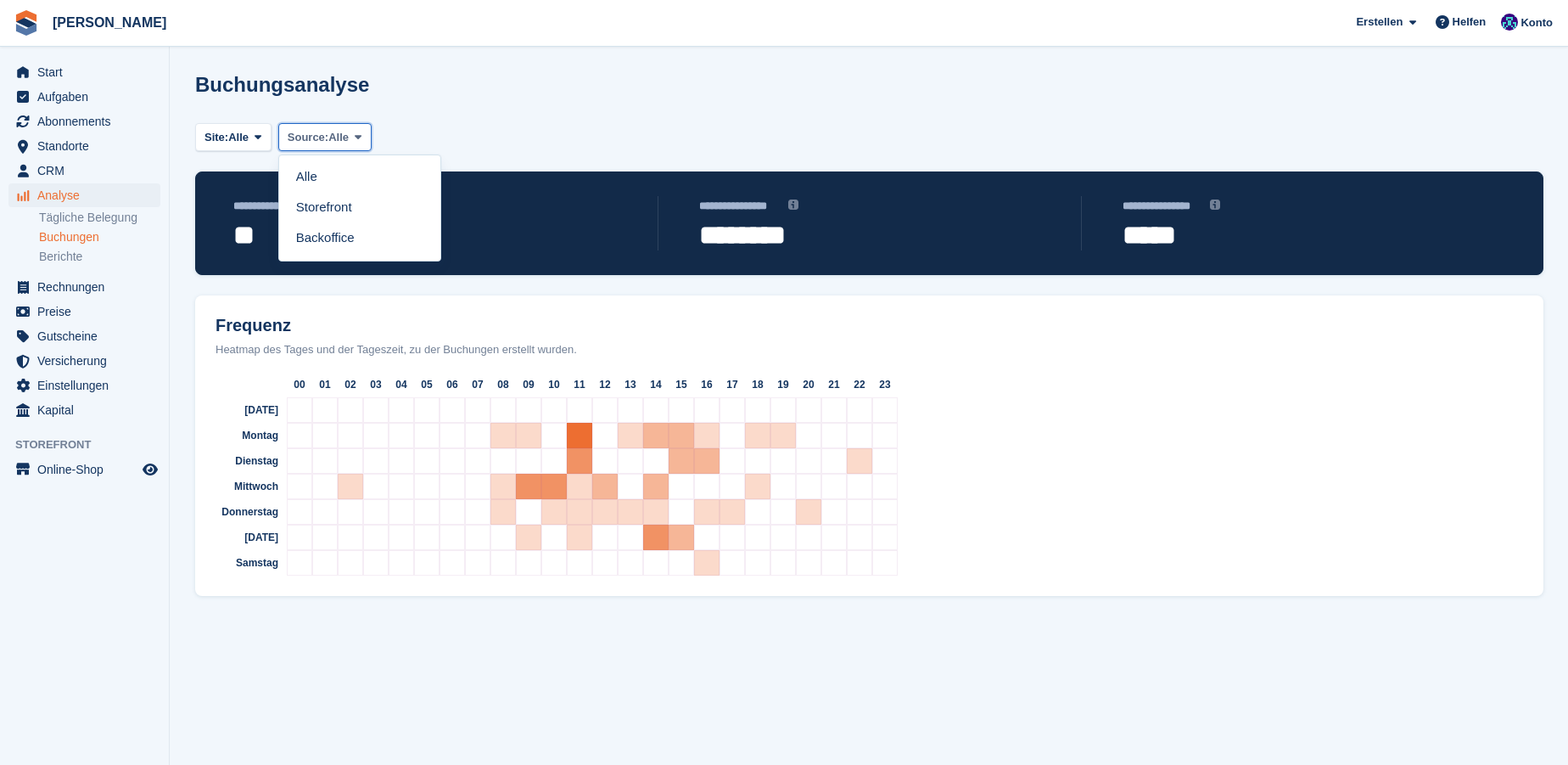
click at [346, 137] on span "Alle" at bounding box center [338, 137] width 20 height 17
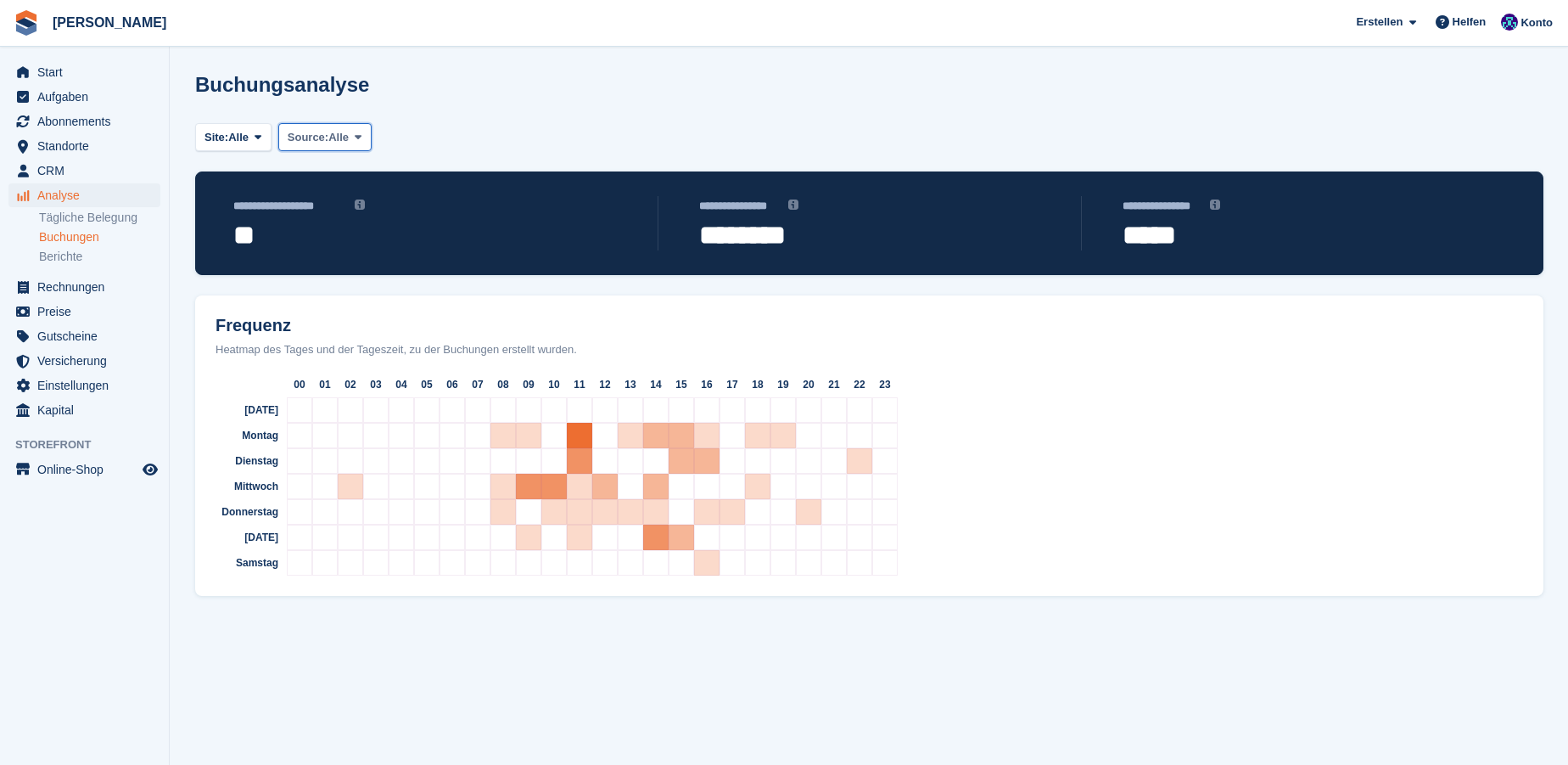
click at [346, 137] on span "Alle" at bounding box center [338, 137] width 20 height 17
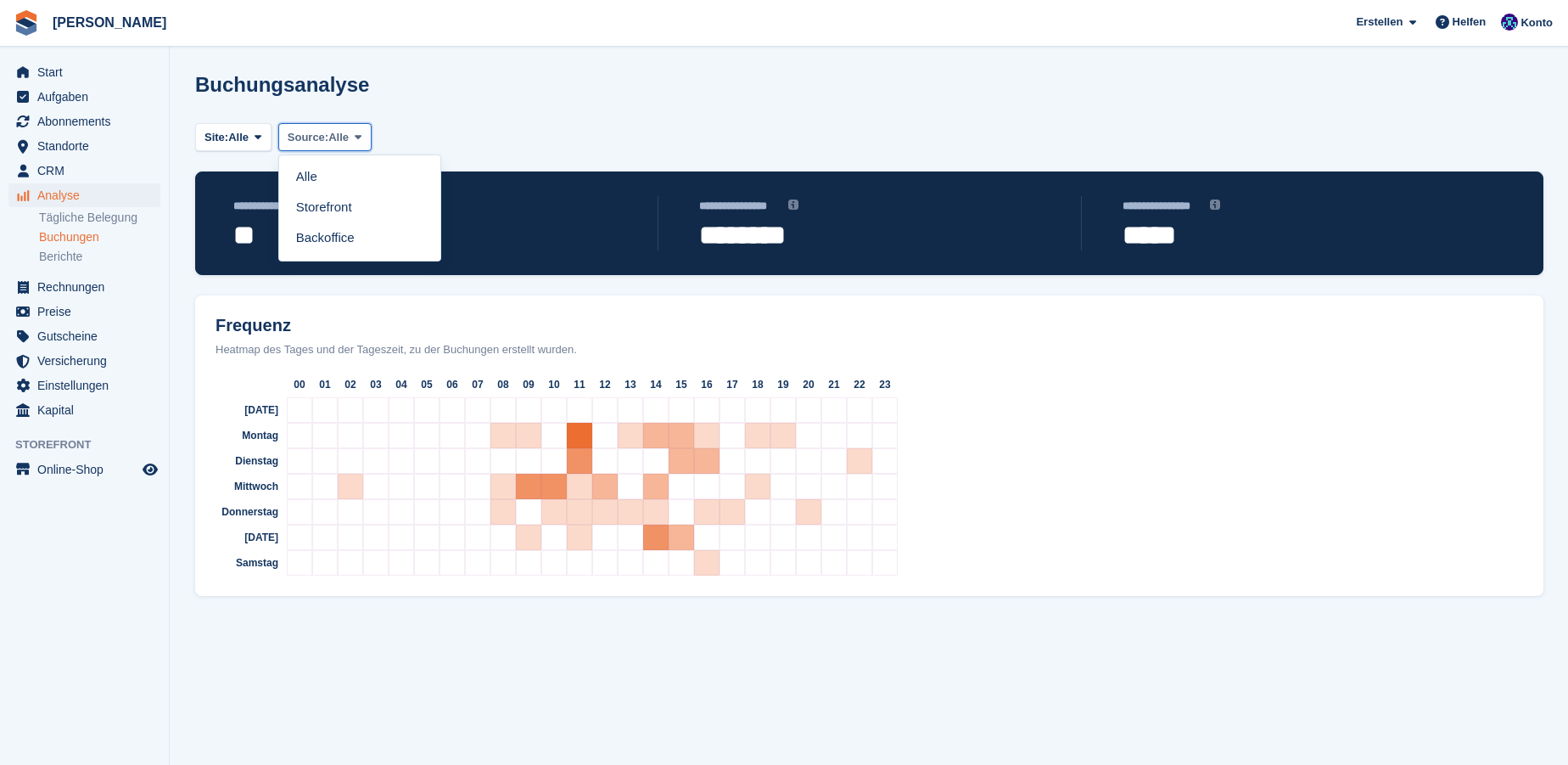
click at [346, 137] on span "Alle" at bounding box center [338, 137] width 20 height 17
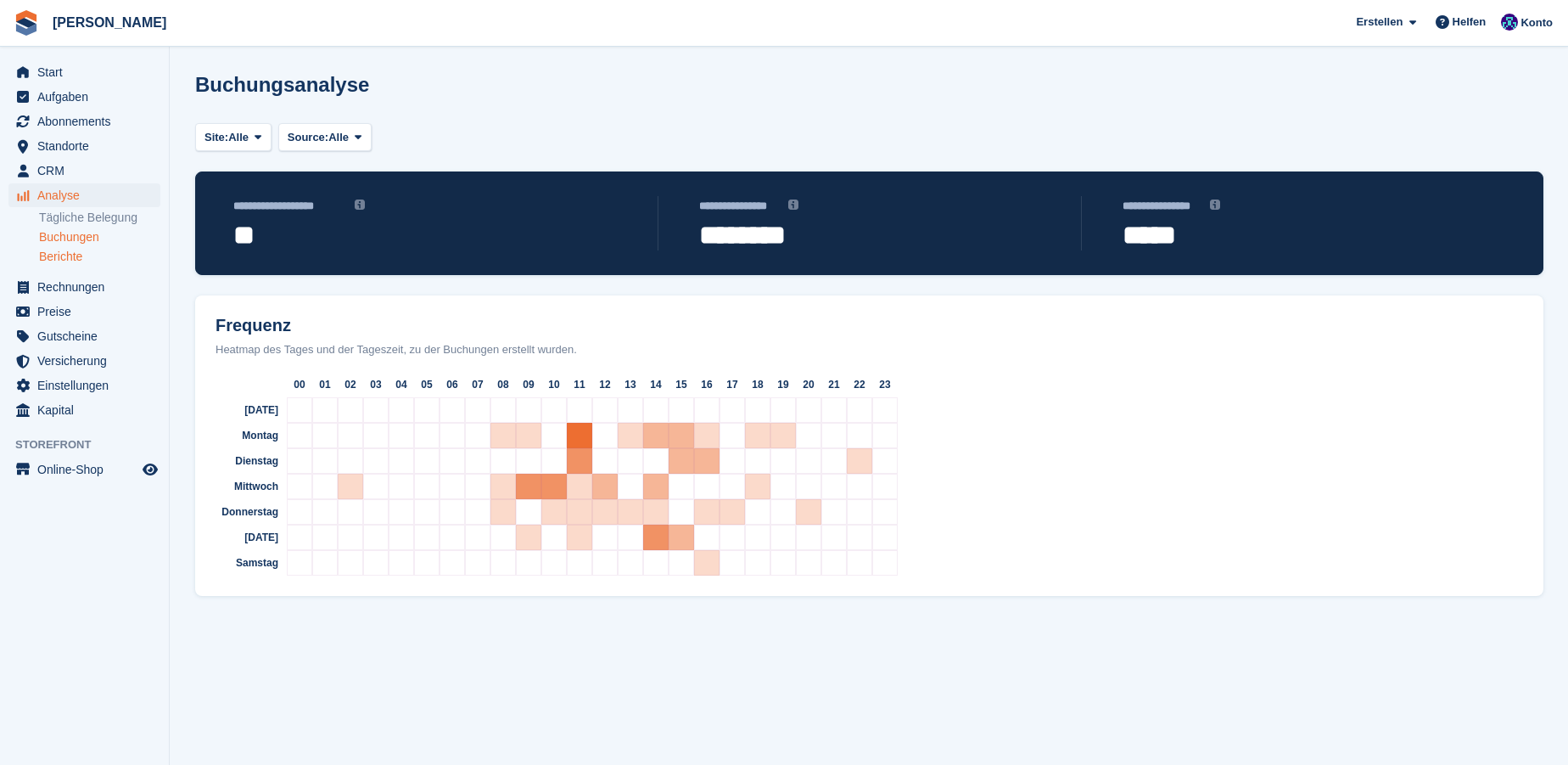
click at [61, 257] on link "Berichte" at bounding box center [100, 256] width 122 height 16
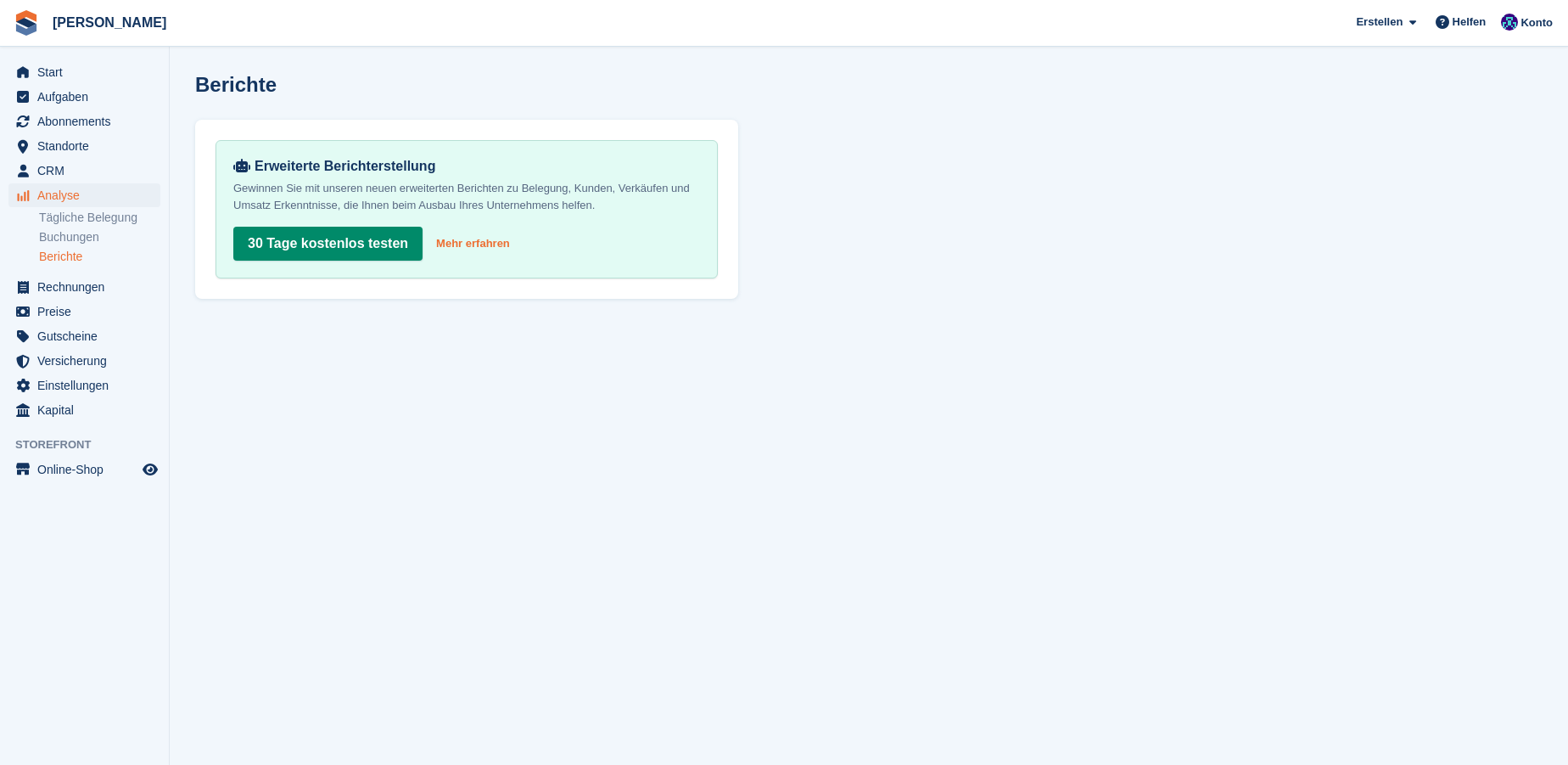
click at [456, 240] on link "Mehr erfahren" at bounding box center [473, 244] width 73 height 17
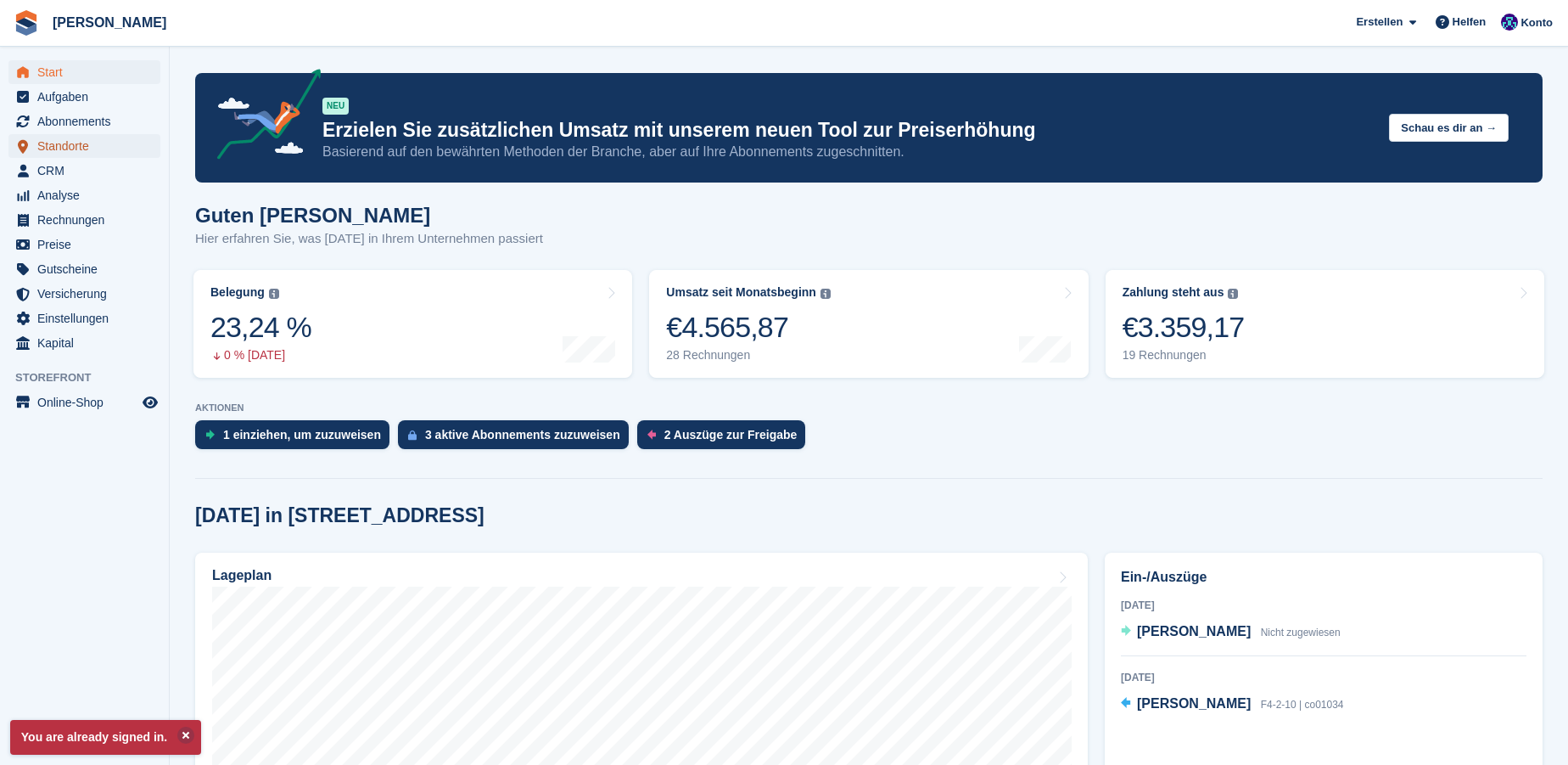
click at [54, 139] on span "Standorte" at bounding box center [88, 146] width 102 height 24
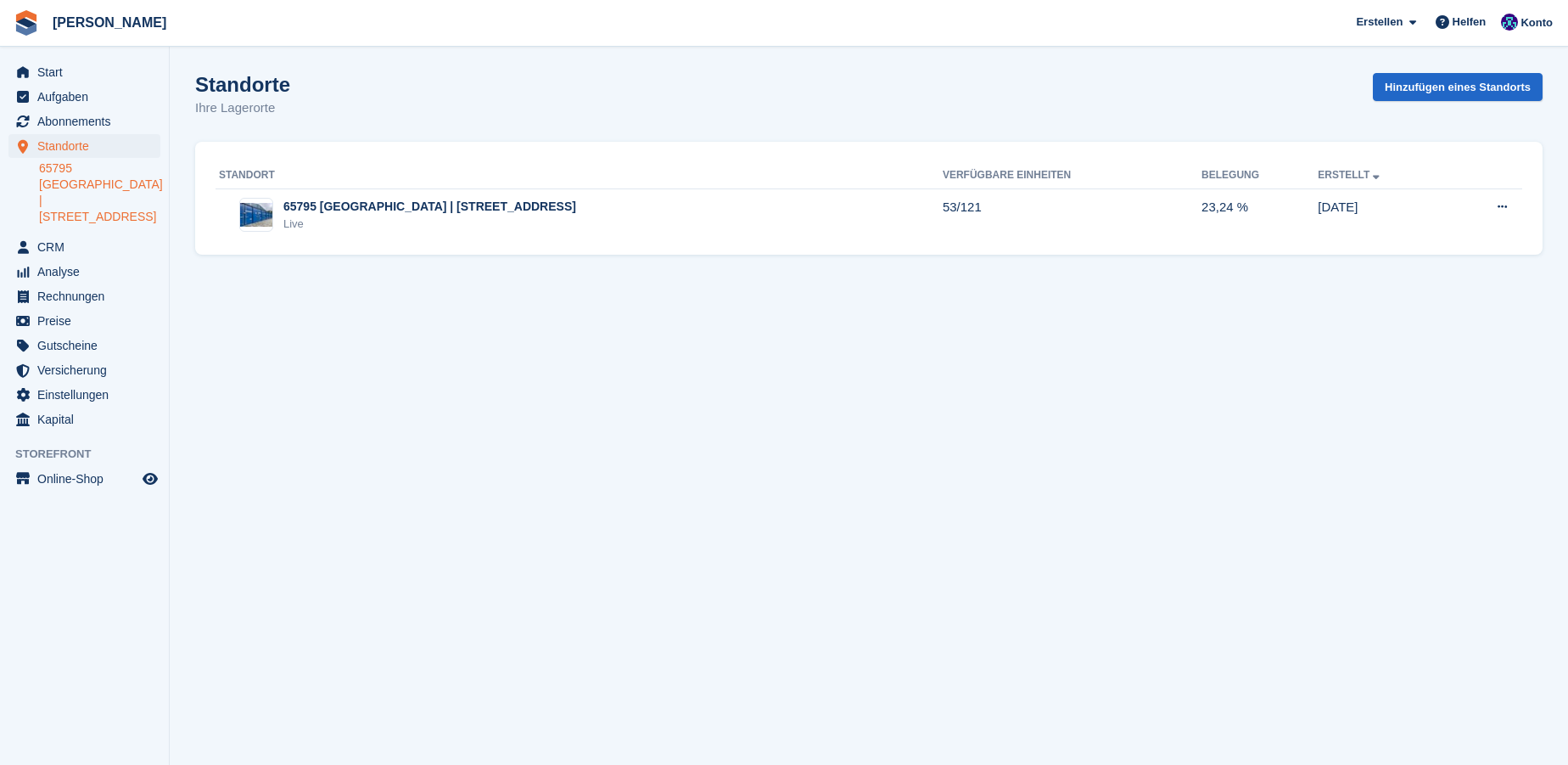
click at [84, 171] on link "65795 [GEOGRAPHIC_DATA] | [STREET_ADDRESS]" at bounding box center [100, 192] width 122 height 65
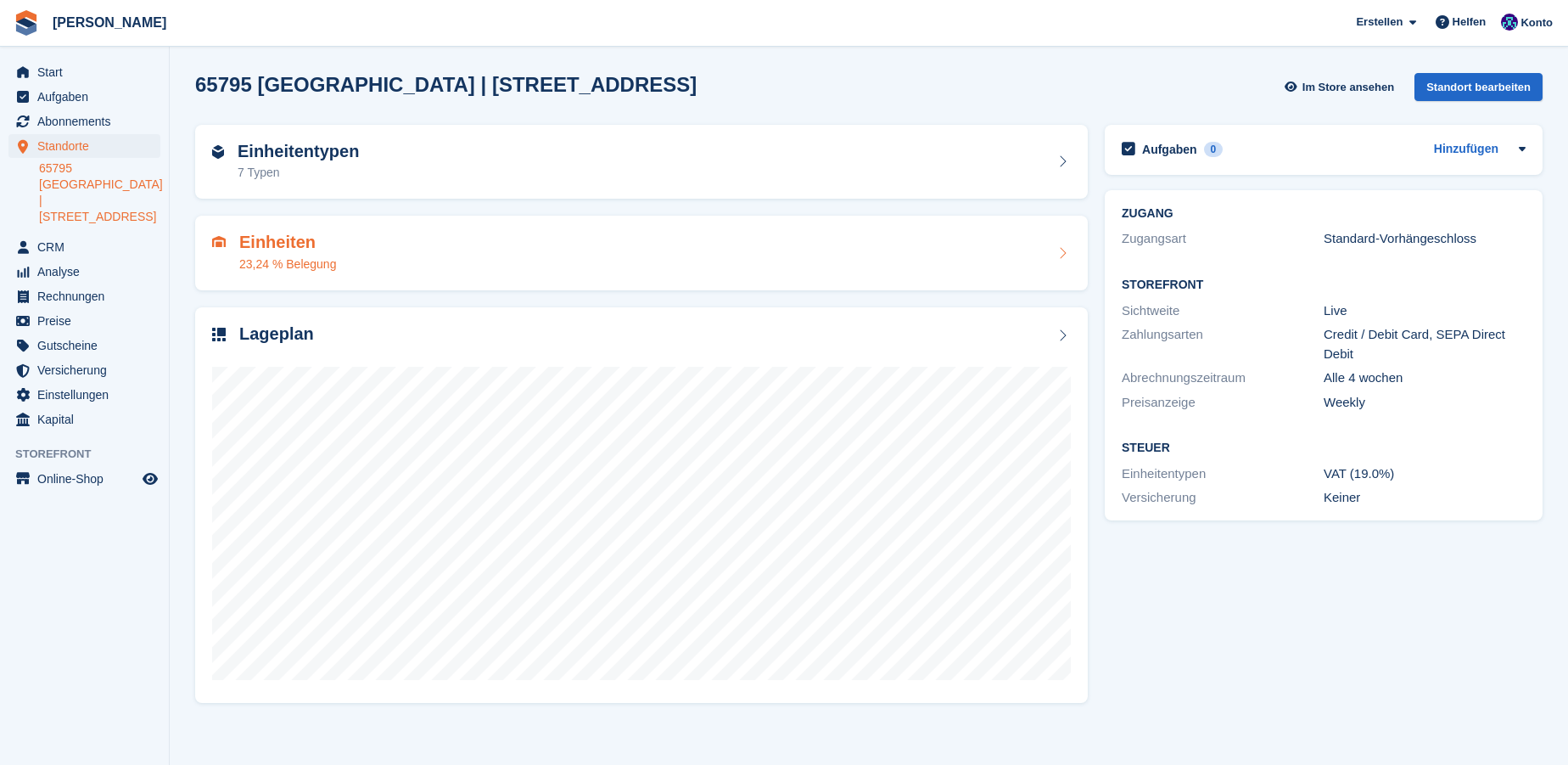
click at [253, 247] on h2 "Einheiten" at bounding box center [288, 243] width 97 height 19
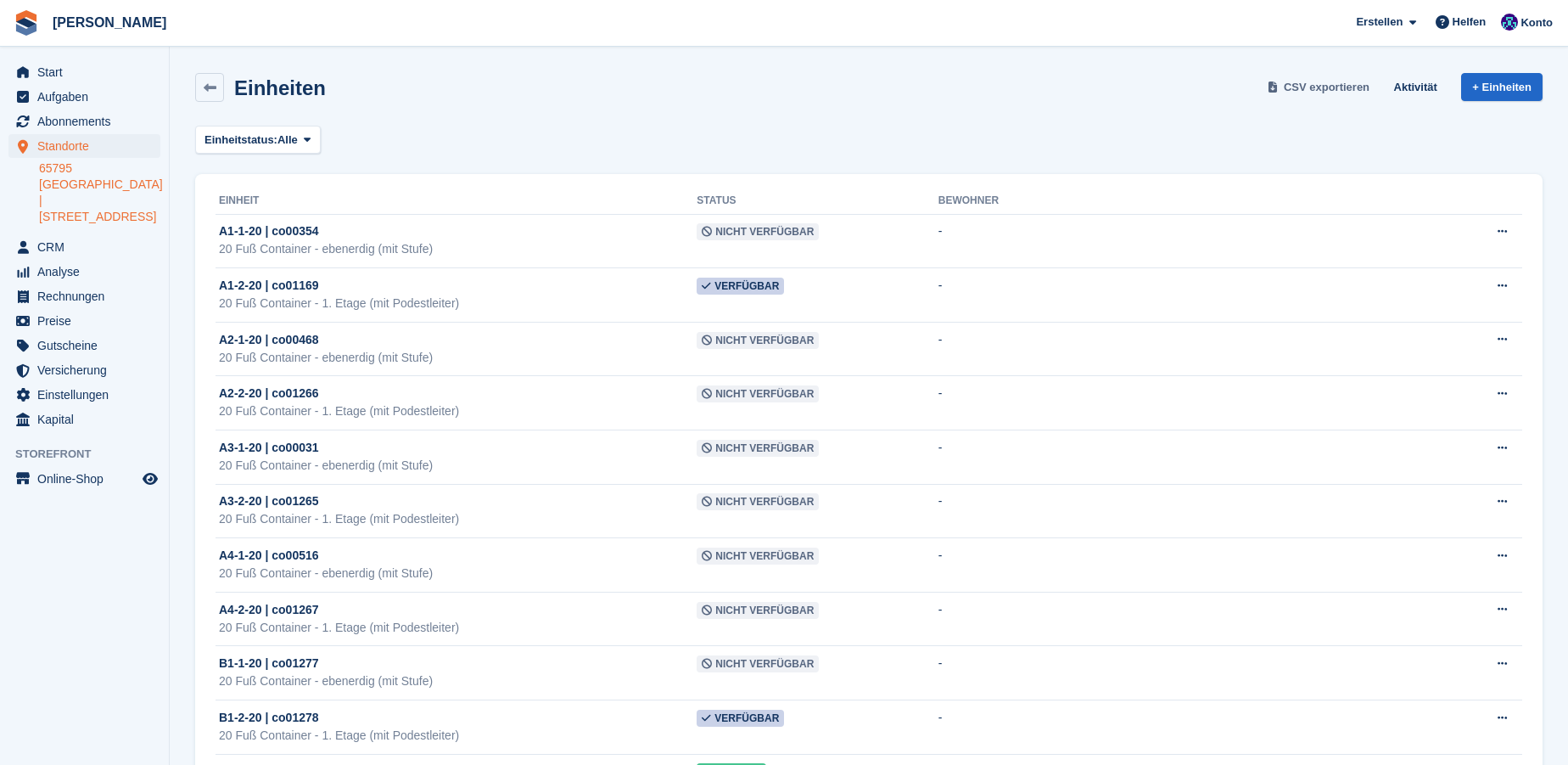
click at [1346, 94] on span "CSV exportieren" at bounding box center [1326, 88] width 86 height 17
click at [283, 138] on span "Alle" at bounding box center [287, 140] width 20 height 17
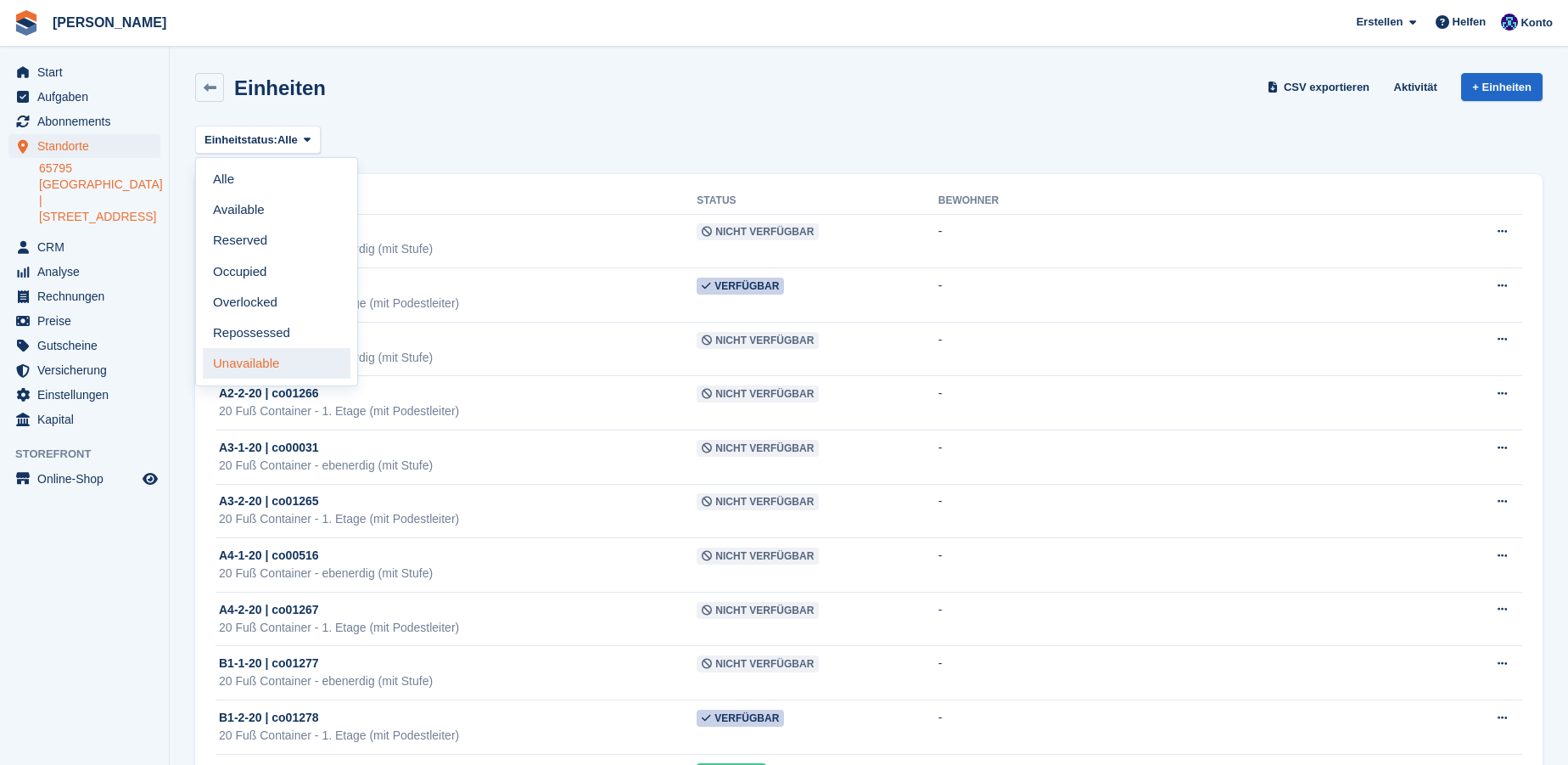
click at [276, 368] on link "Unavailable" at bounding box center [276, 364] width 148 height 31
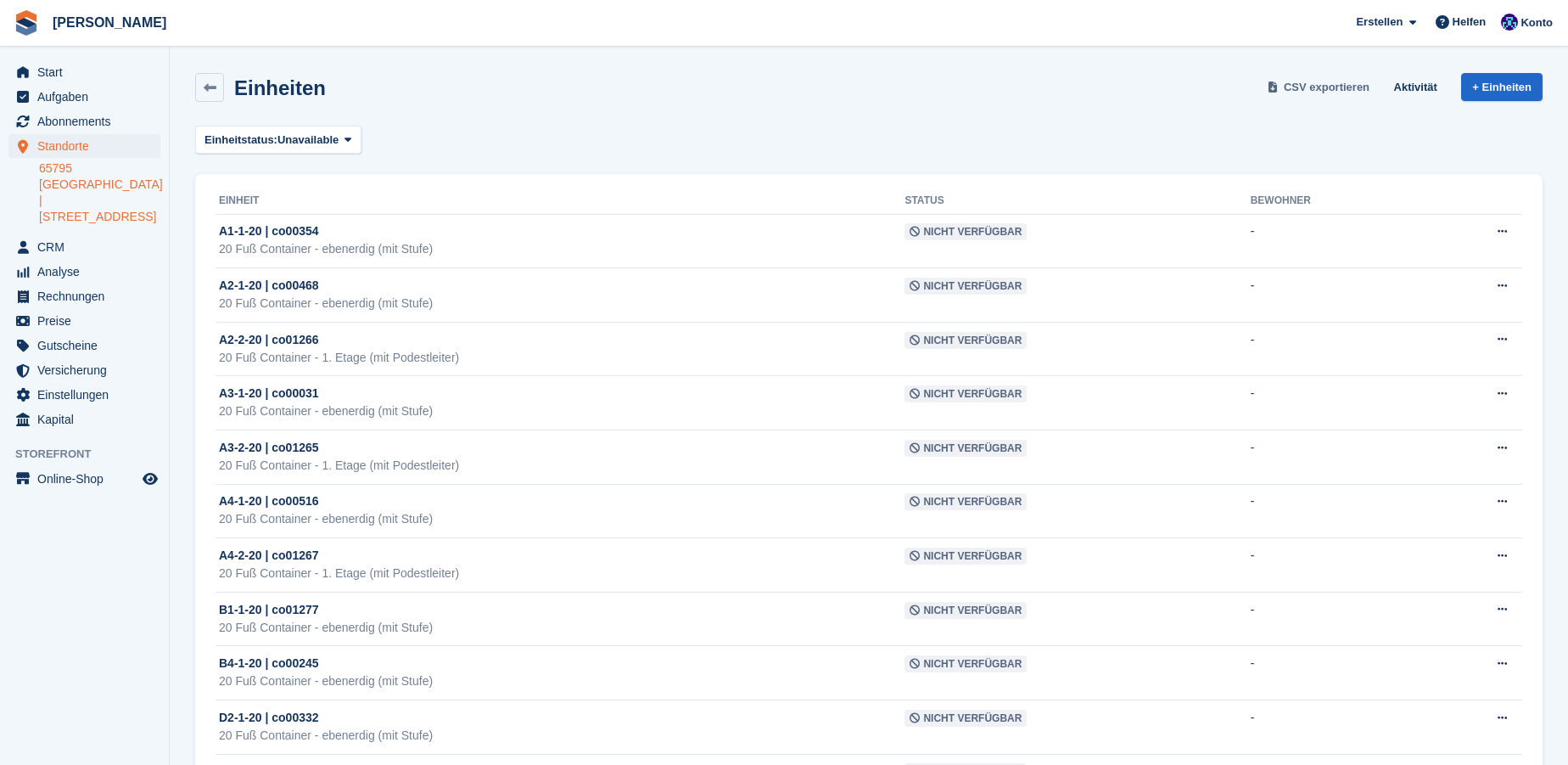
click at [1347, 87] on span "CSV exportieren" at bounding box center [1326, 88] width 86 height 17
